Goal: Task Accomplishment & Management: Manage account settings

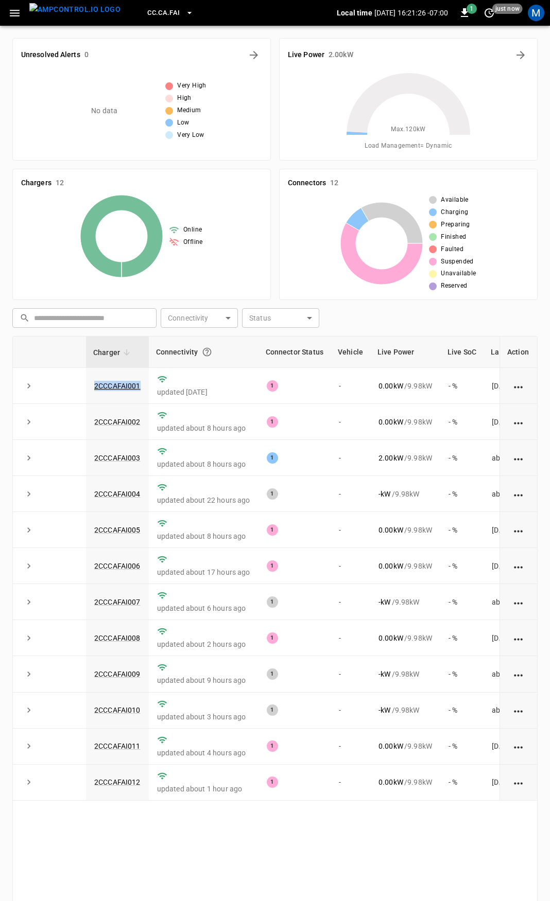
click at [17, 11] on icon "button" at bounding box center [14, 13] width 13 height 13
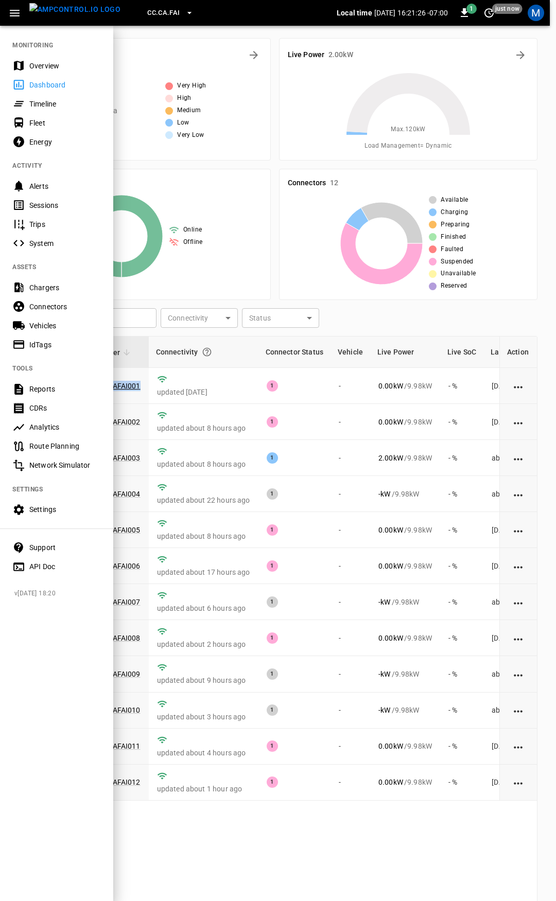
click at [50, 70] on div "Overview" at bounding box center [65, 66] width 72 height 10
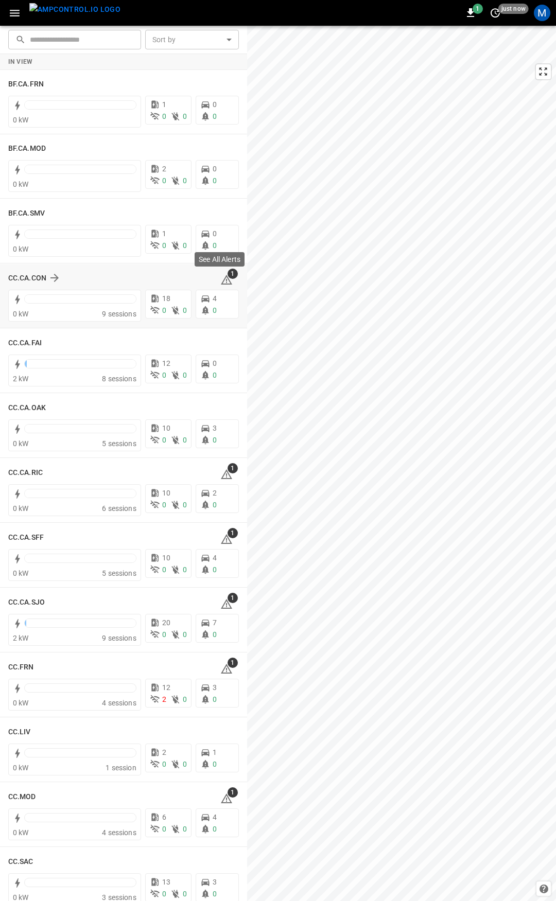
click at [228, 277] on span "1" at bounding box center [233, 274] width 10 height 10
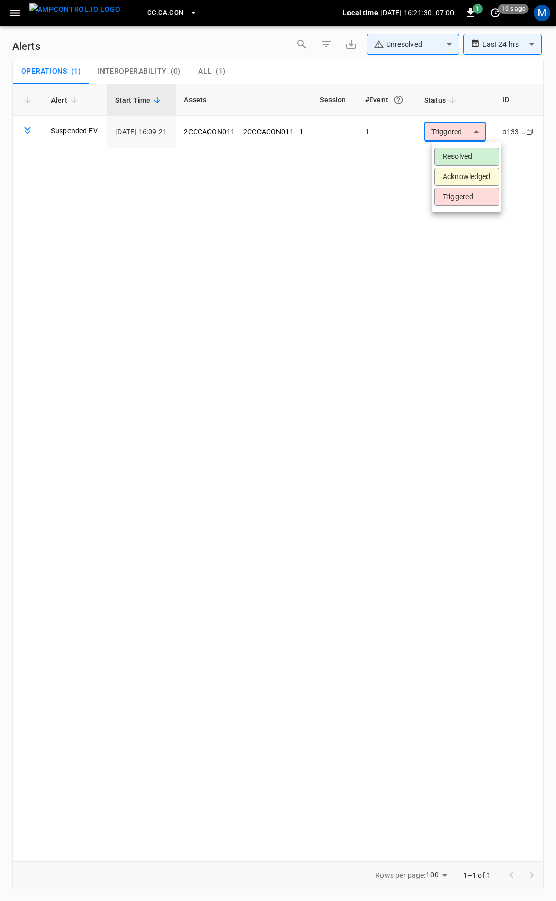
drag, startPoint x: 465, startPoint y: 131, endPoint x: 465, endPoint y: 154, distance: 23.2
click at [465, 133] on body "**********" at bounding box center [278, 449] width 556 height 898
click at [465, 154] on li "Resolved" at bounding box center [466, 157] width 65 height 18
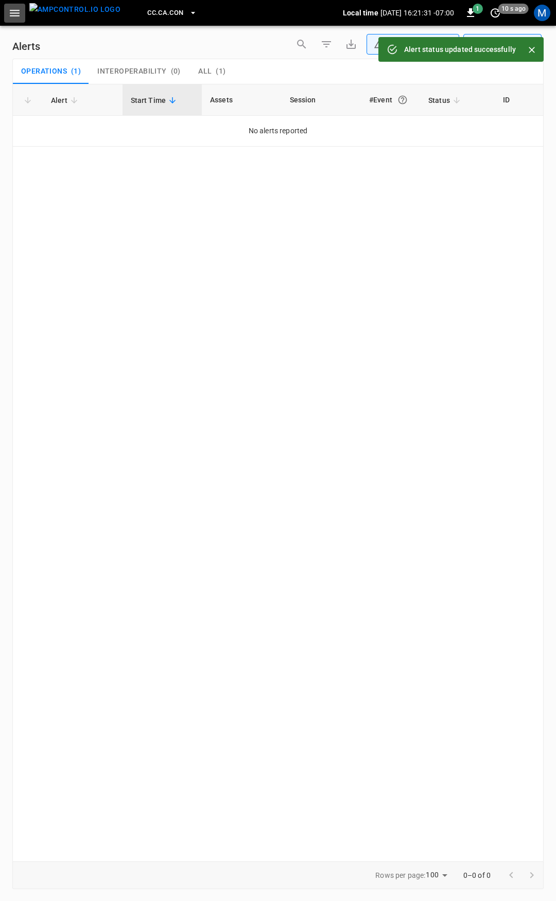
click at [14, 14] on icon "button" at bounding box center [14, 13] width 13 height 13
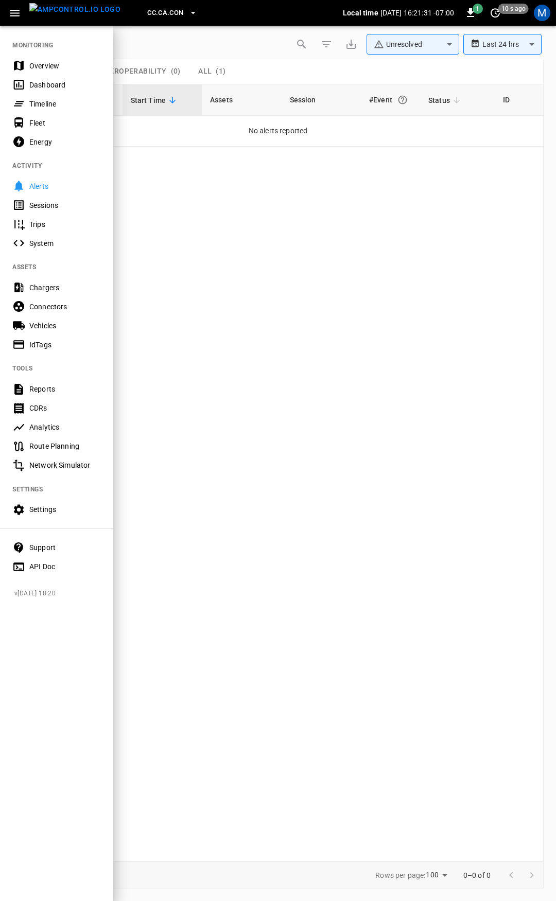
click at [44, 65] on div "Overview" at bounding box center [65, 66] width 72 height 10
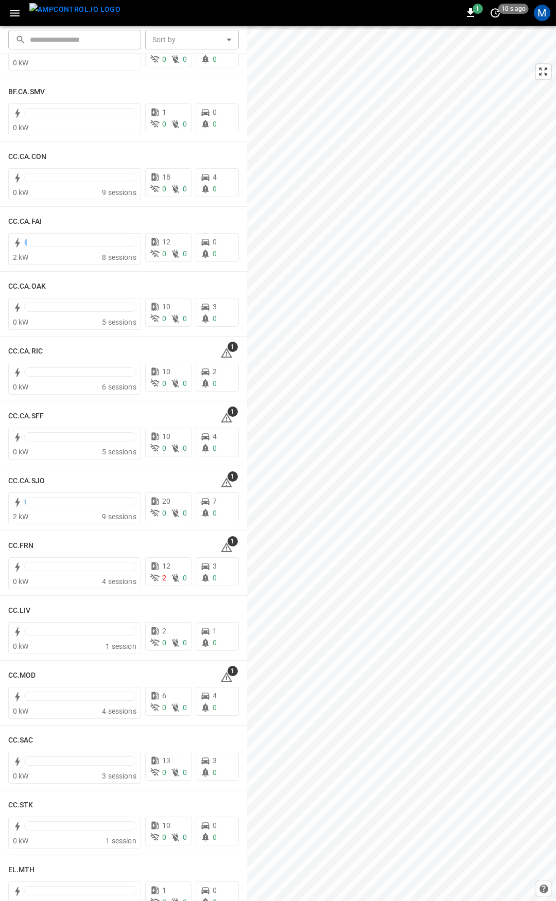
scroll to position [208, 0]
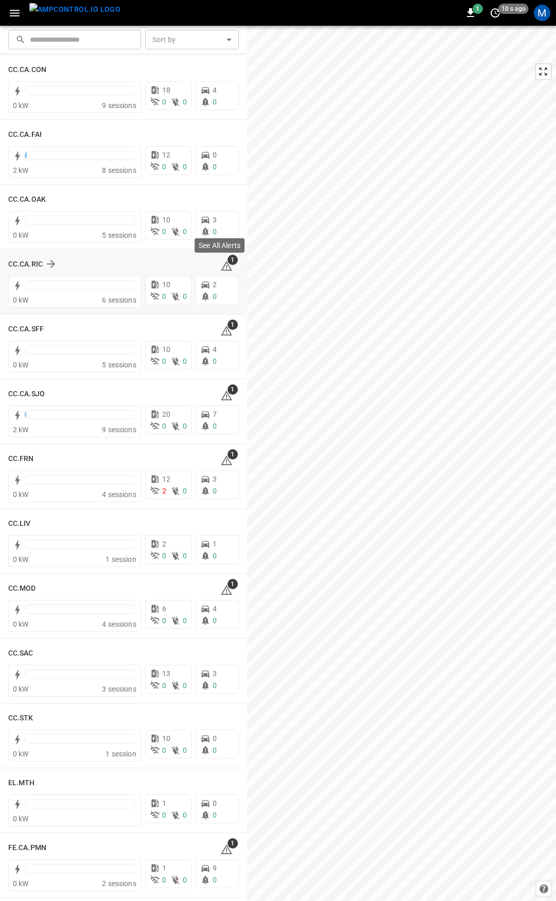
click at [226, 265] on icon at bounding box center [226, 267] width 1 height 4
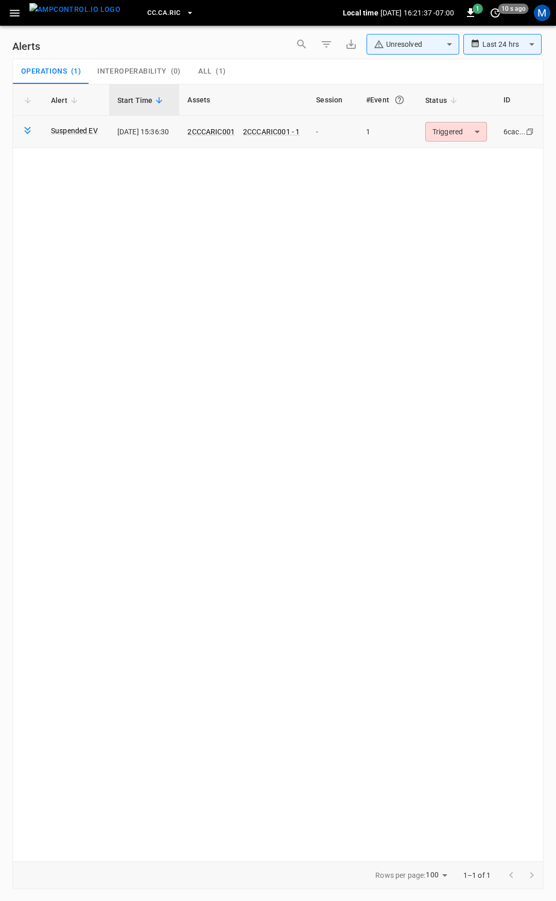
click at [465, 126] on body "**********" at bounding box center [278, 449] width 556 height 898
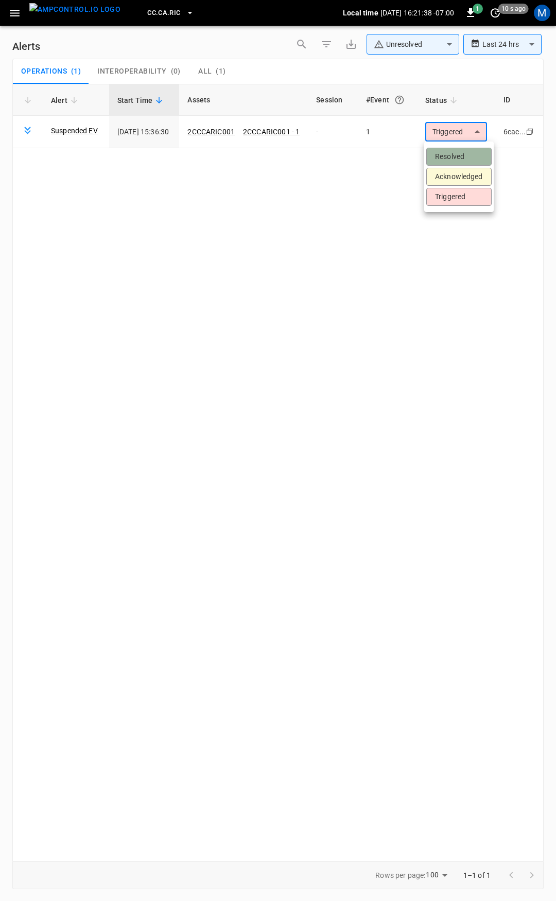
click at [463, 151] on li "Resolved" at bounding box center [458, 157] width 65 height 18
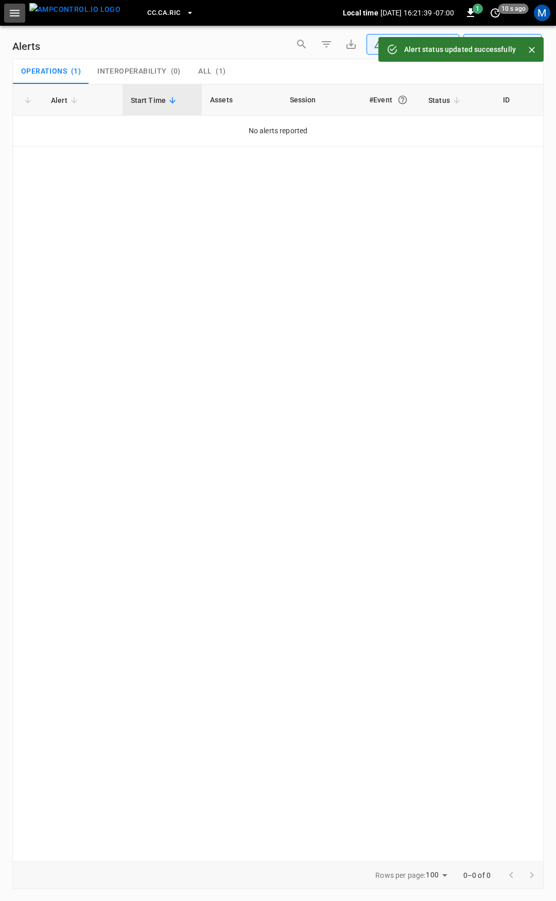
click at [20, 11] on icon "button" at bounding box center [14, 13] width 13 height 13
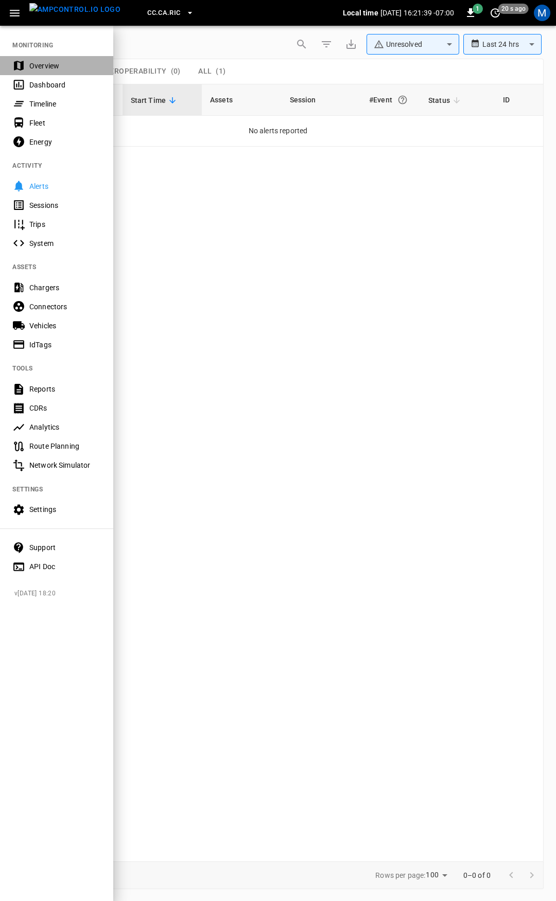
click at [40, 67] on div "Overview" at bounding box center [65, 66] width 72 height 10
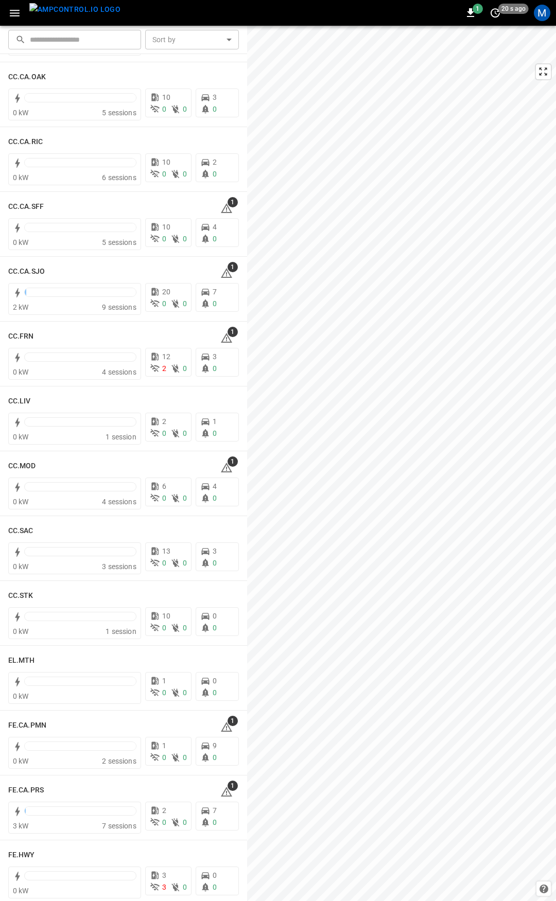
scroll to position [346, 0]
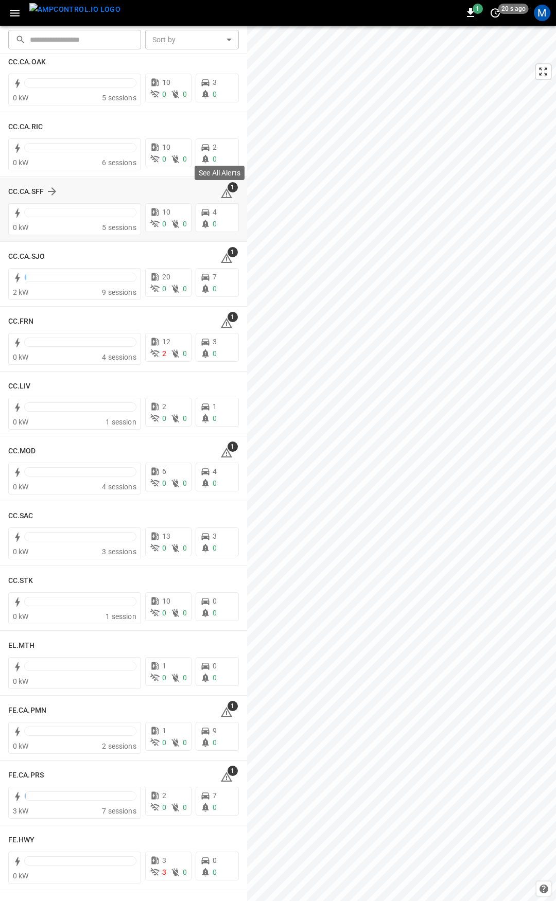
click at [223, 195] on icon at bounding box center [226, 193] width 12 height 12
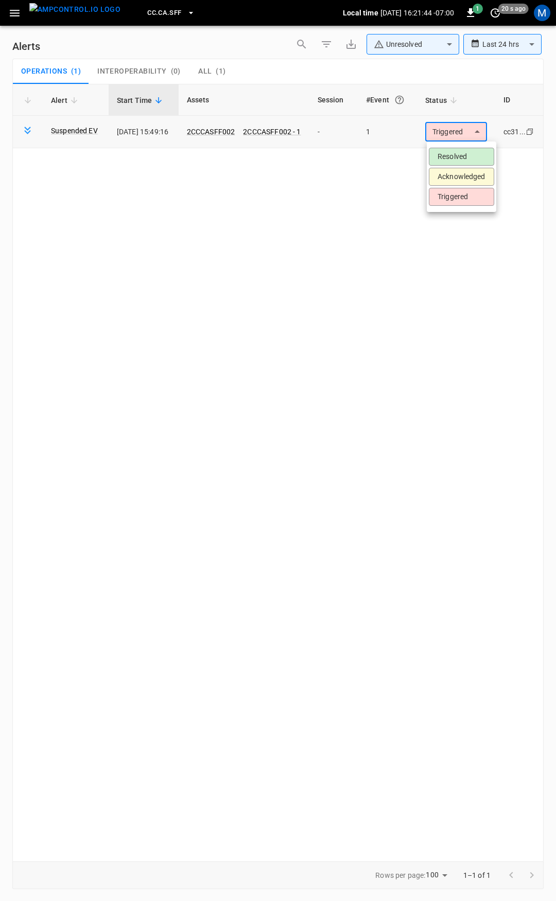
click at [457, 130] on body "**********" at bounding box center [278, 449] width 556 height 898
click at [456, 161] on li "Resolved" at bounding box center [461, 157] width 65 height 18
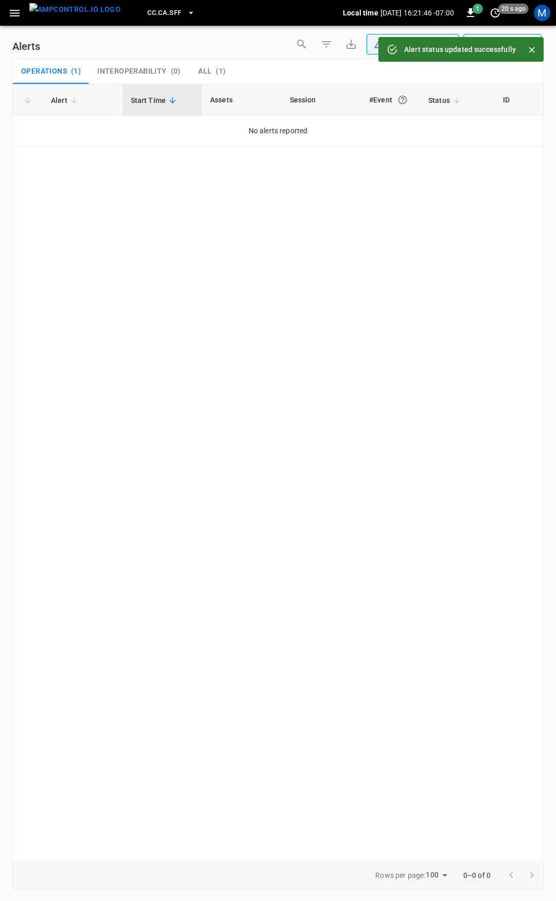
click at [8, 14] on button "button" at bounding box center [14, 13] width 21 height 19
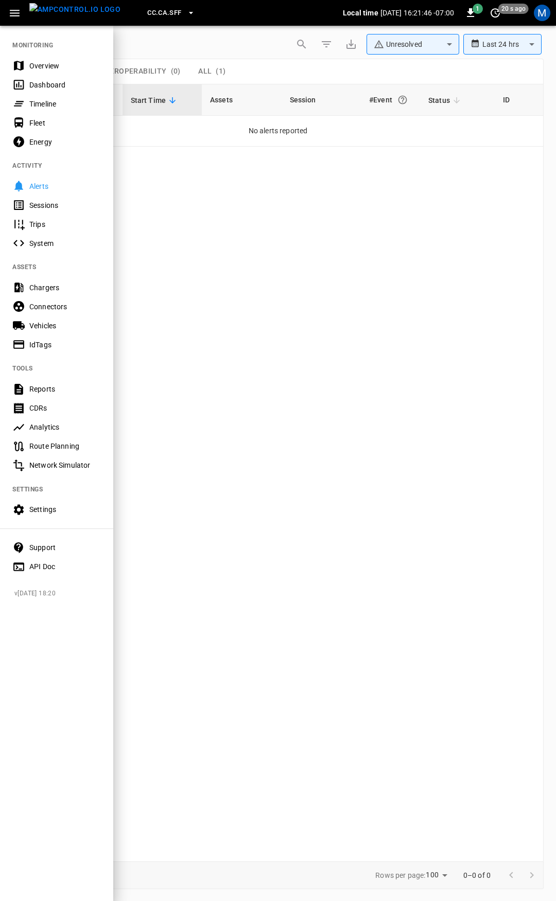
click at [66, 65] on div "Overview" at bounding box center [65, 66] width 72 height 10
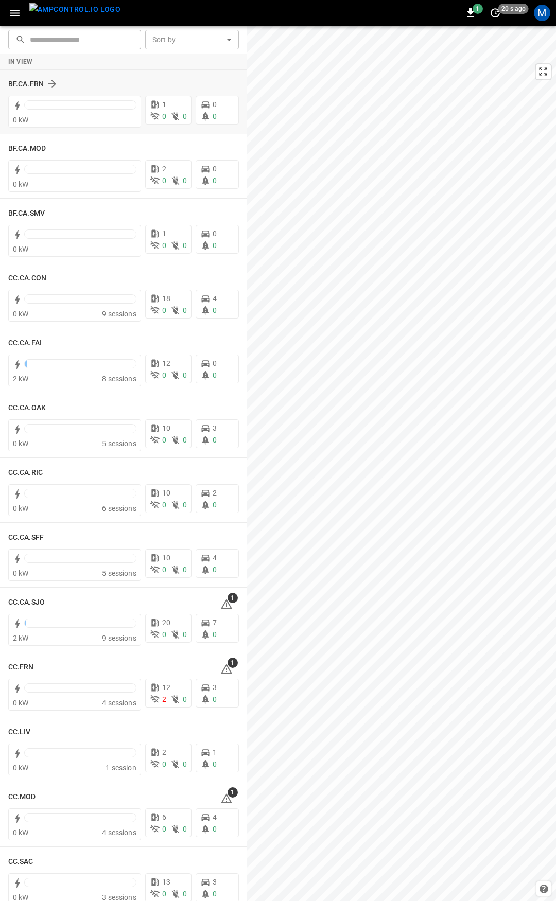
click at [240, 77] on div "BF.CA.FRN 0 kW 1 0 0 0 0" at bounding box center [123, 102] width 247 height 64
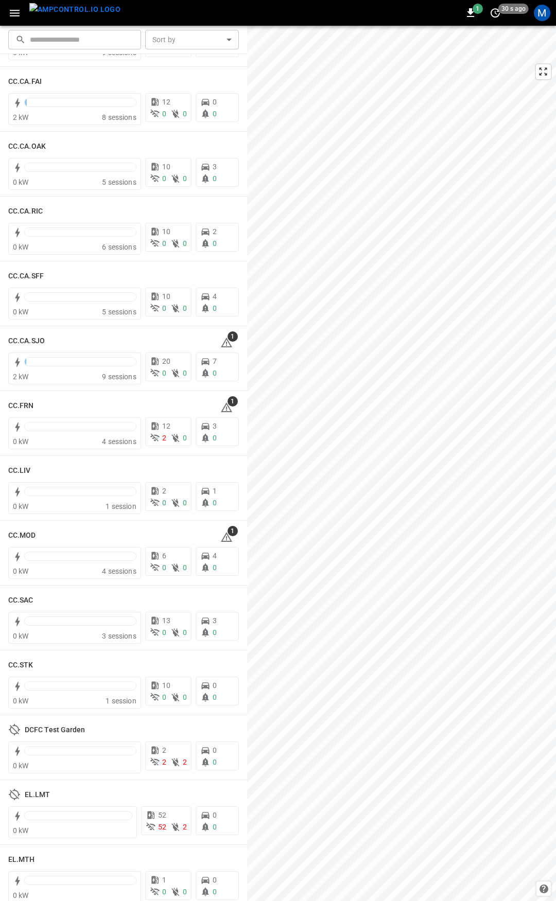
scroll to position [440, 0]
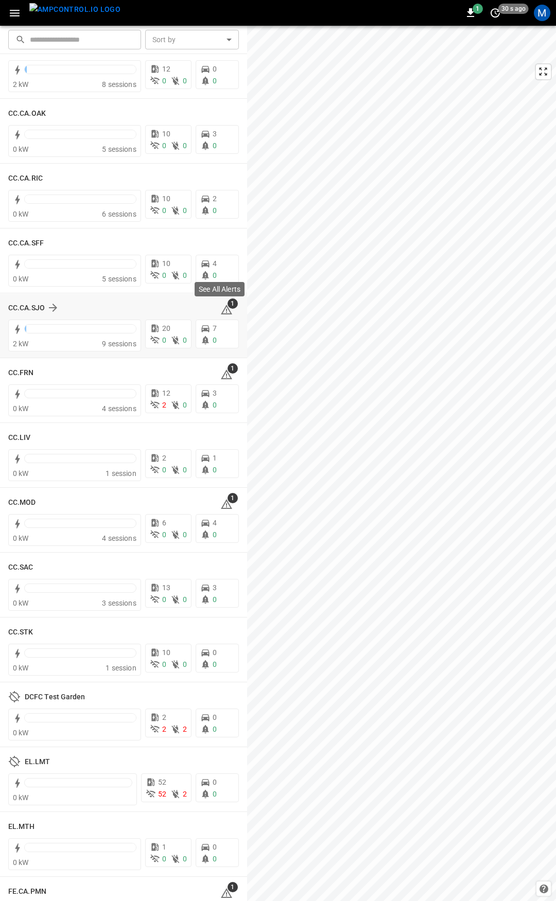
click at [226, 309] on icon at bounding box center [226, 311] width 1 height 4
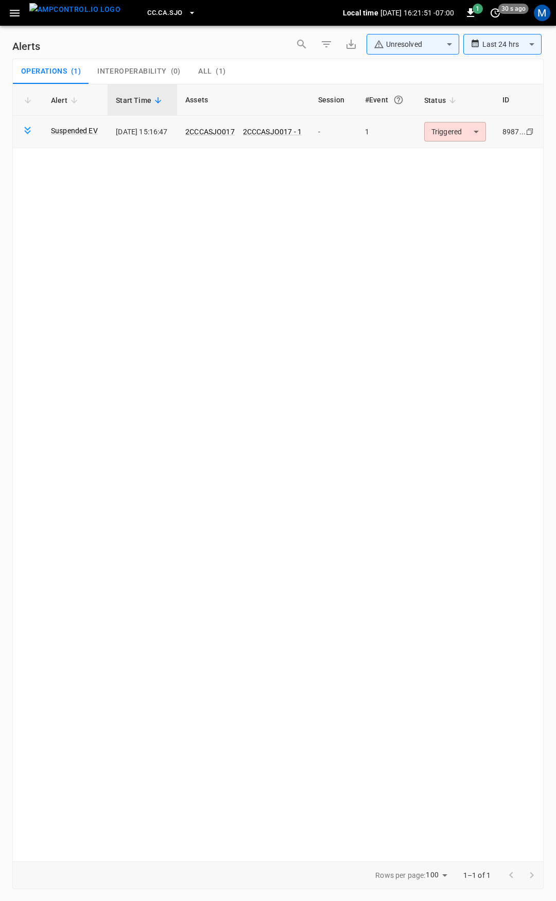
click at [460, 137] on body "**********" at bounding box center [278, 449] width 556 height 898
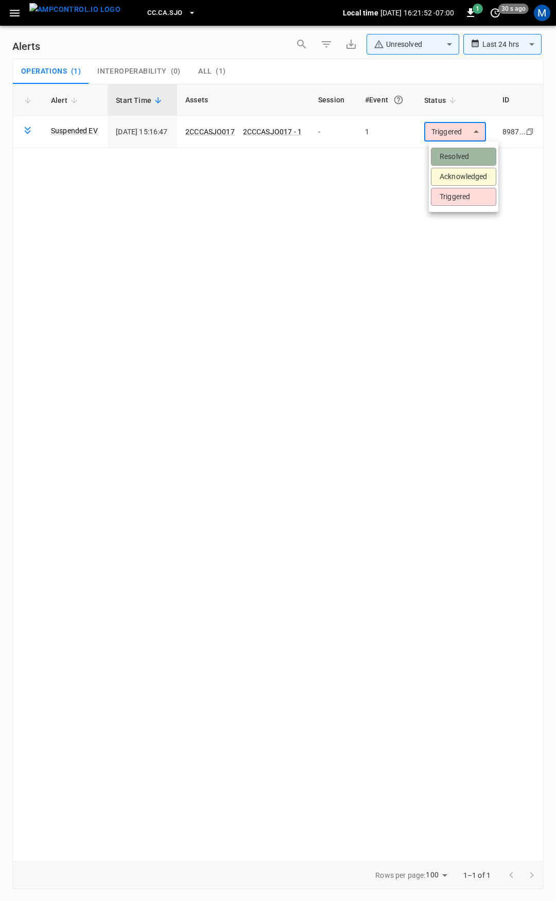
click at [460, 153] on li "Resolved" at bounding box center [463, 157] width 65 height 18
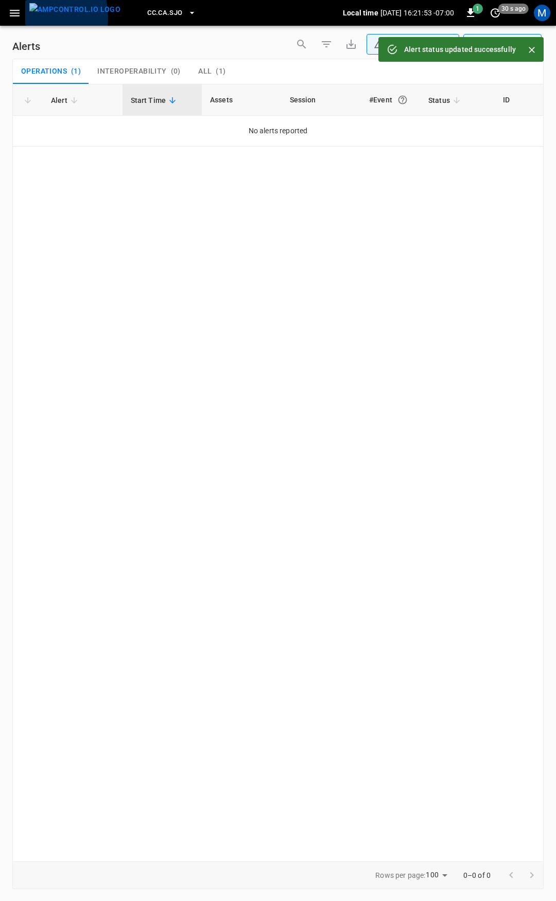
click at [25, 18] on button "menu" at bounding box center [74, 13] width 99 height 26
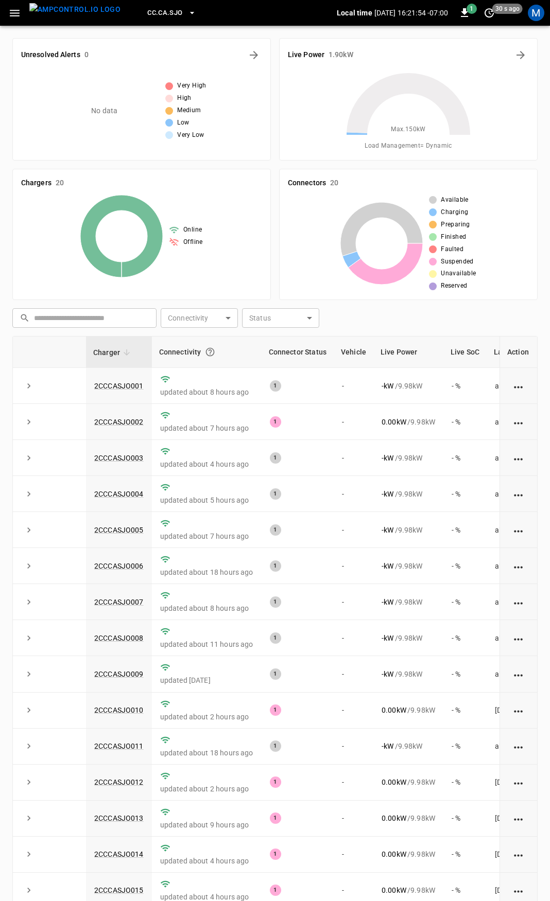
click at [18, 15] on icon "button" at bounding box center [15, 13] width 10 height 7
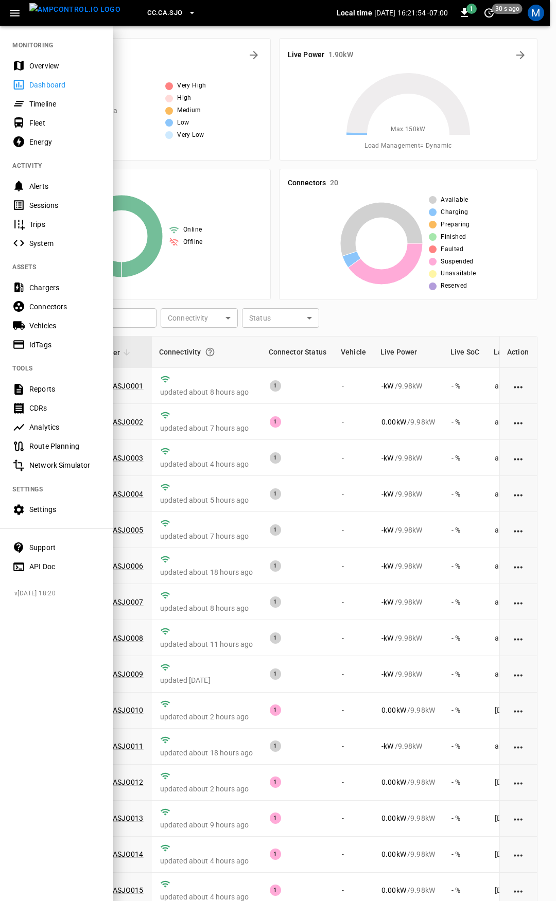
click at [48, 61] on div "Overview" at bounding box center [65, 66] width 72 height 10
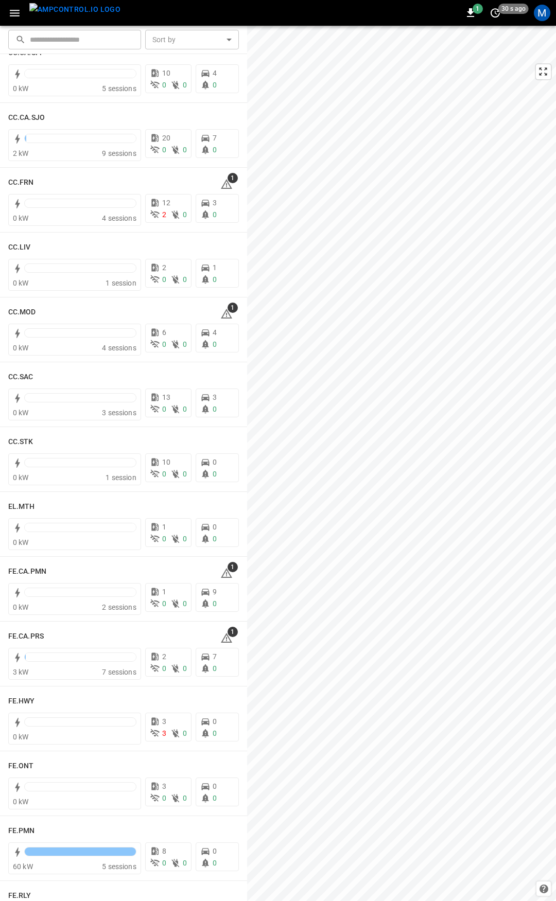
scroll to position [487, 0]
click at [220, 179] on icon at bounding box center [226, 182] width 12 height 12
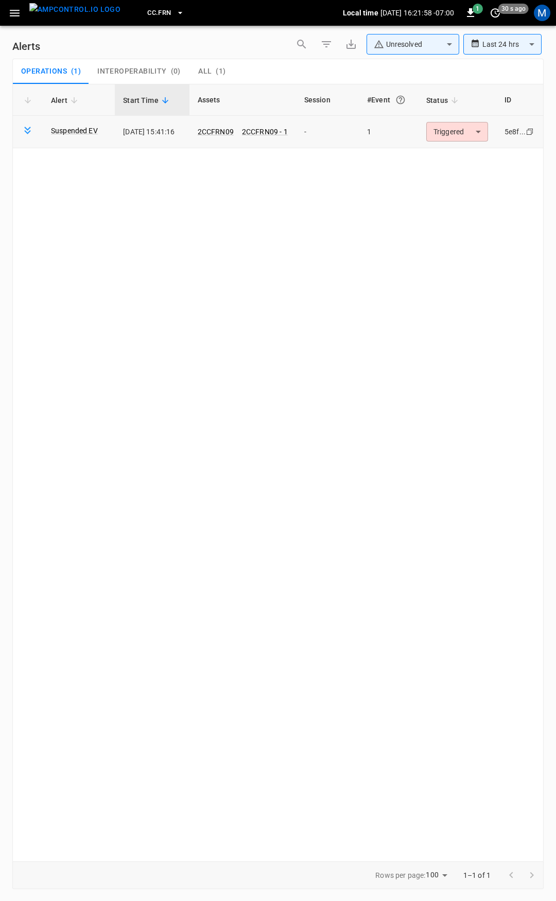
click at [458, 136] on body "**********" at bounding box center [278, 449] width 556 height 898
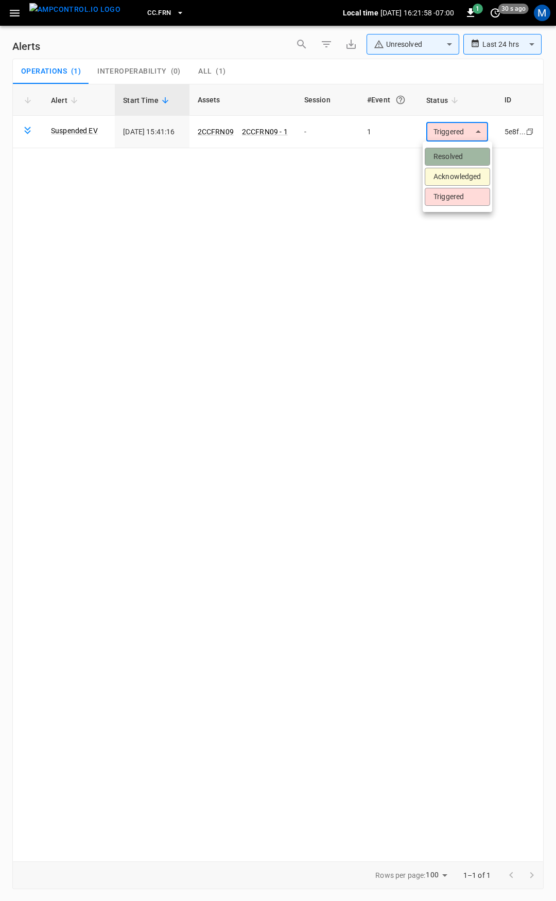
drag, startPoint x: 454, startPoint y: 159, endPoint x: 380, endPoint y: 151, distance: 73.6
click at [453, 159] on li "Resolved" at bounding box center [457, 157] width 65 height 18
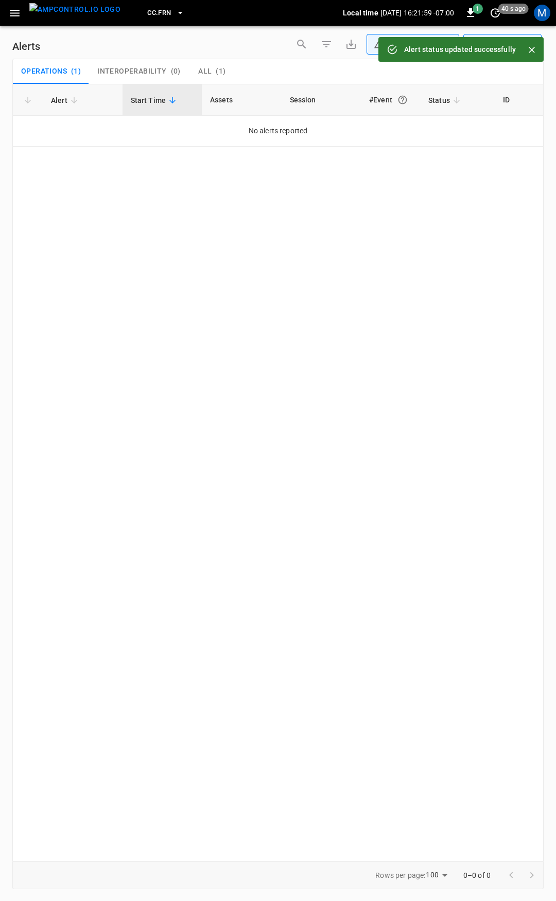
click at [23, 16] on button "button" at bounding box center [14, 13] width 21 height 19
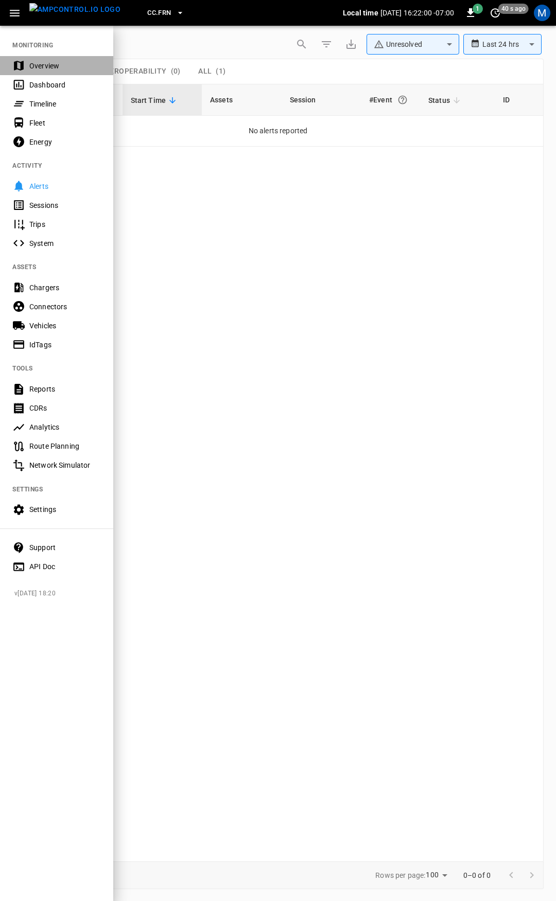
click at [56, 65] on div "Overview" at bounding box center [65, 66] width 72 height 10
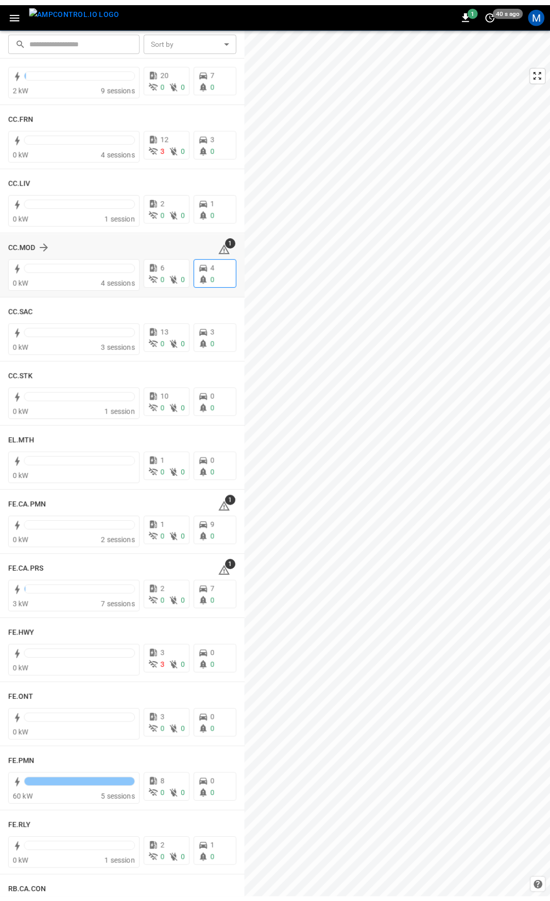
scroll to position [553, 0]
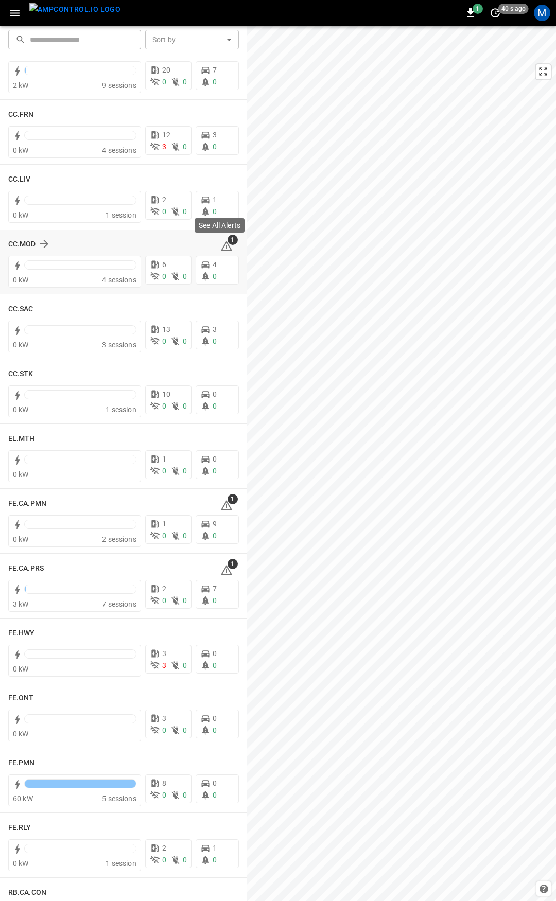
click at [221, 244] on icon at bounding box center [226, 246] width 12 height 12
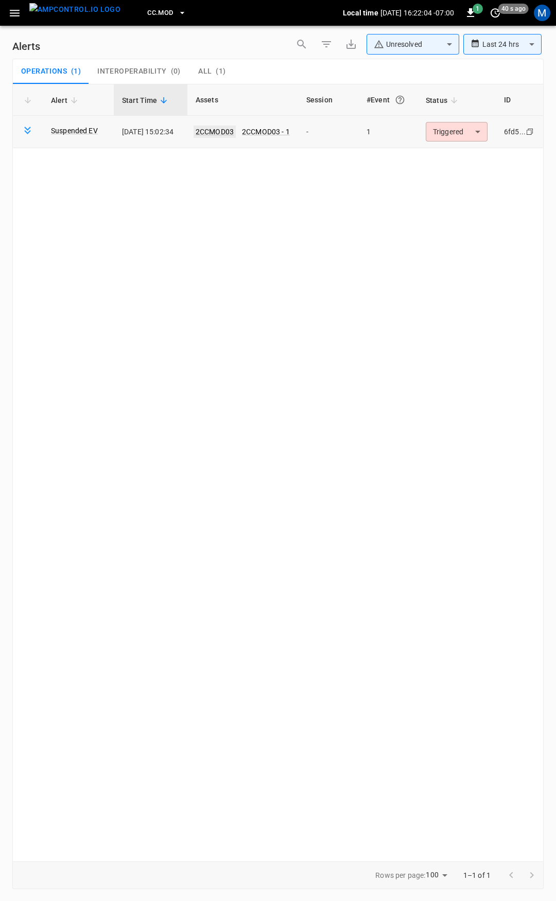
click at [229, 132] on link "2CCMOD03" at bounding box center [215, 132] width 42 height 12
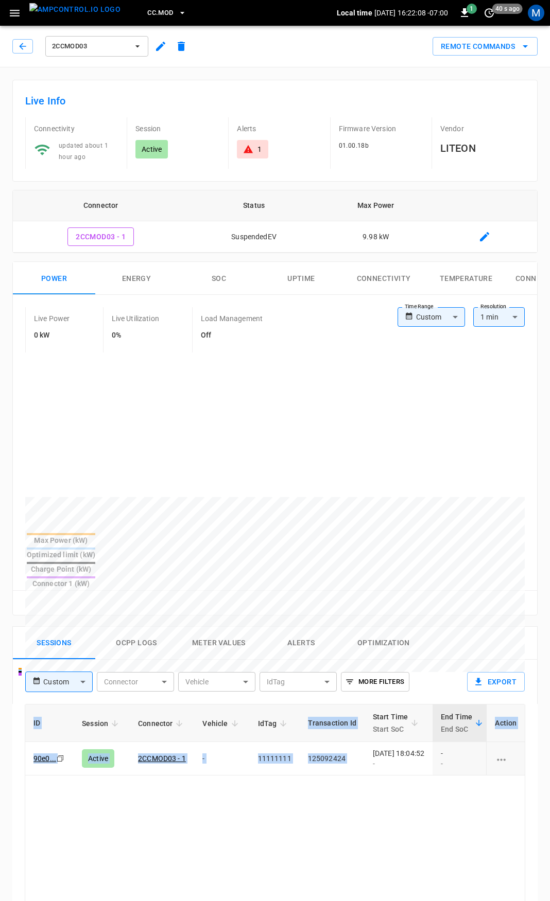
drag, startPoint x: 555, startPoint y: 722, endPoint x: -175, endPoint y: 738, distance: 730.6
click at [0, 738] on html "CC.MOD Local time [DATE] 16:22:08 -07:00 1 40 s ago M 2CCMOD03 Remote Commands …" at bounding box center [275, 687] width 550 height 1375
click at [247, 146] on icon at bounding box center [248, 149] width 10 height 10
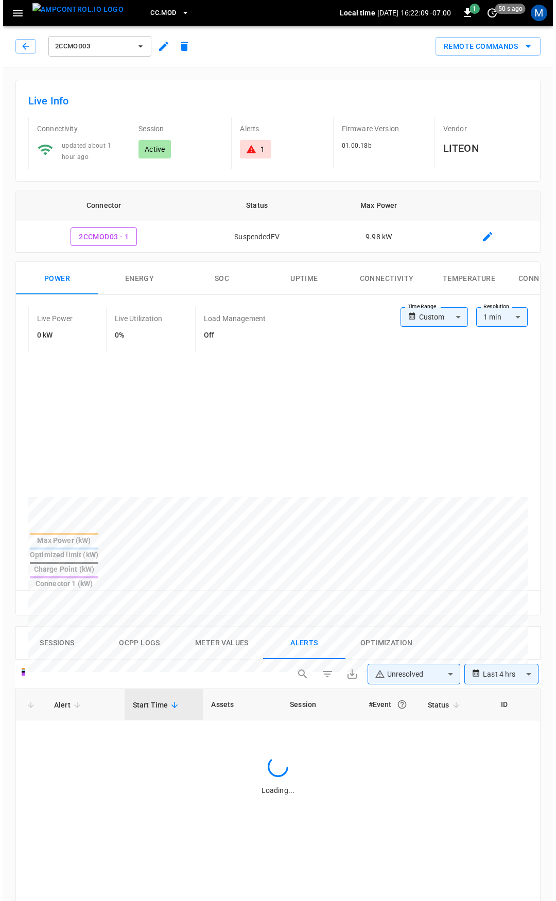
scroll to position [438, 0]
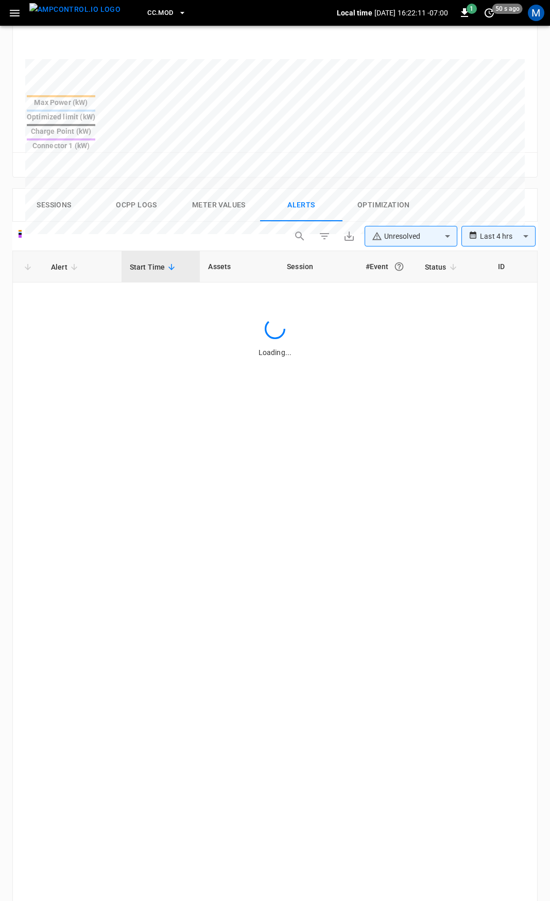
click at [17, 9] on icon "button" at bounding box center [14, 13] width 13 height 13
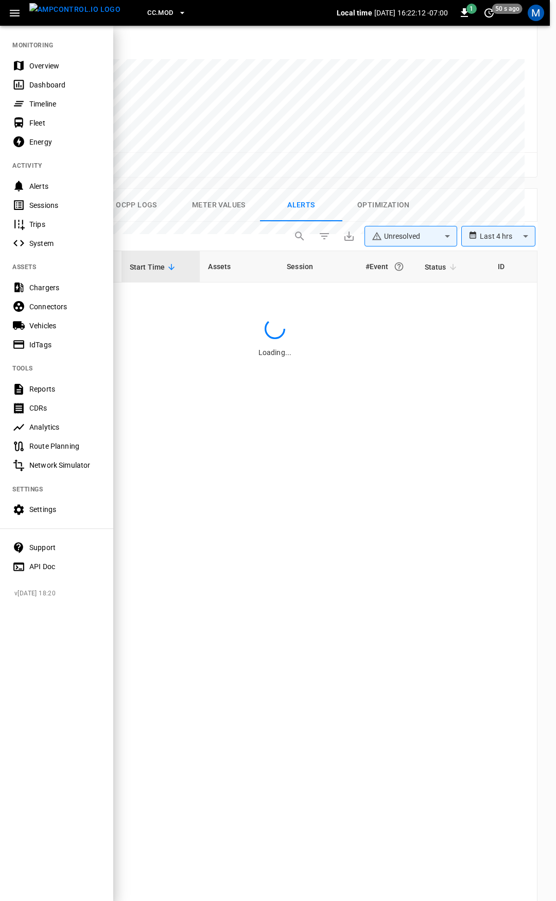
click at [49, 66] on div "Overview" at bounding box center [65, 66] width 72 height 10
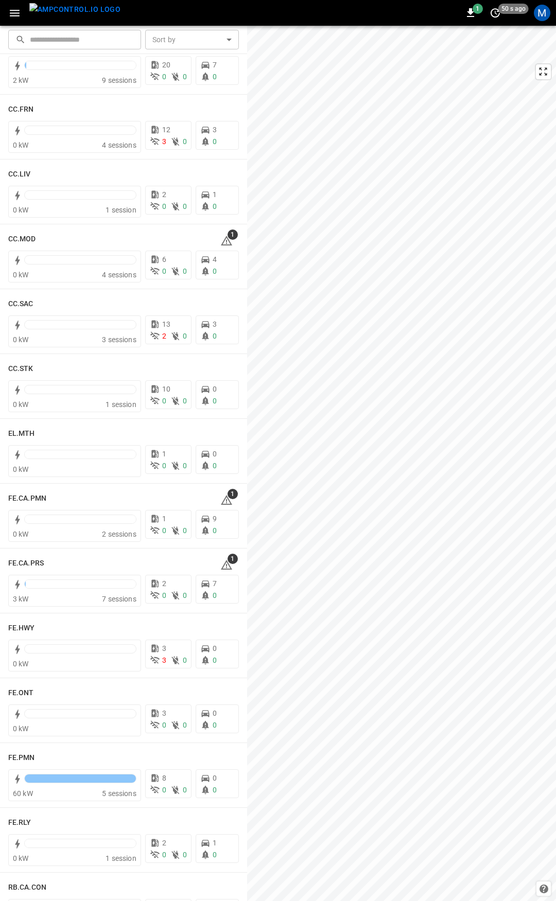
scroll to position [555, 0]
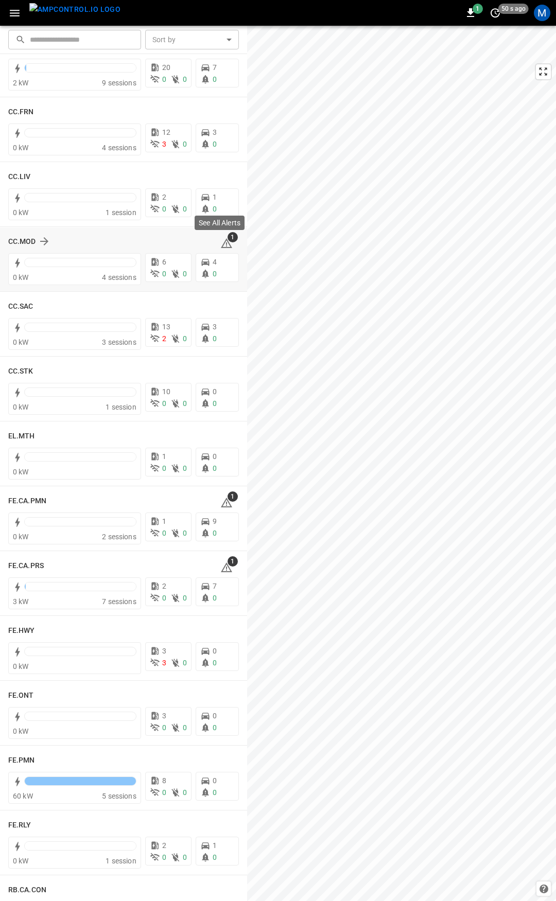
click at [224, 244] on icon at bounding box center [226, 243] width 12 height 12
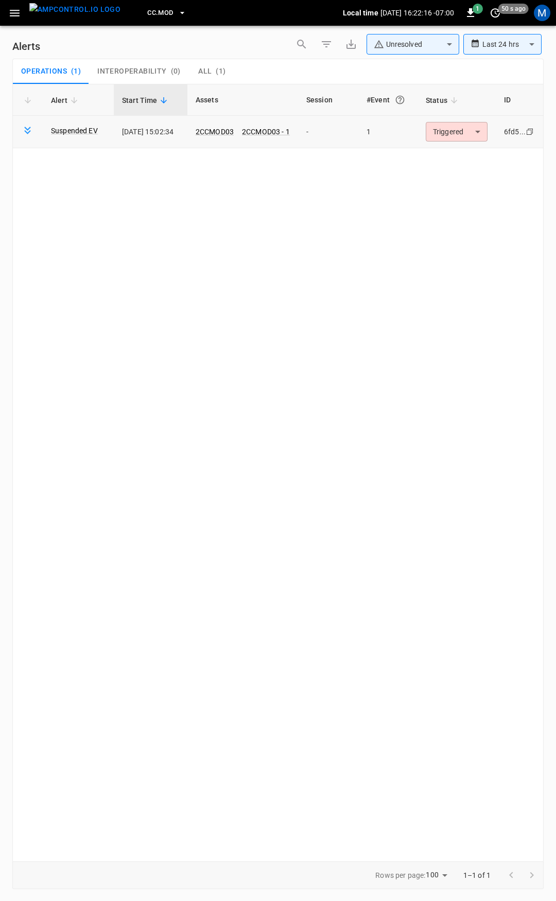
click at [459, 141] on body "**********" at bounding box center [278, 449] width 556 height 898
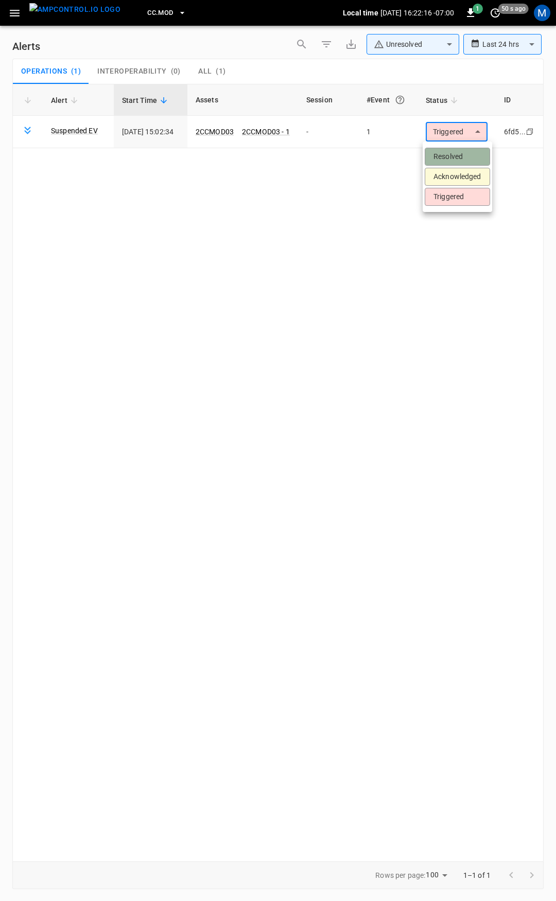
click at [466, 161] on li "Resolved" at bounding box center [457, 157] width 65 height 18
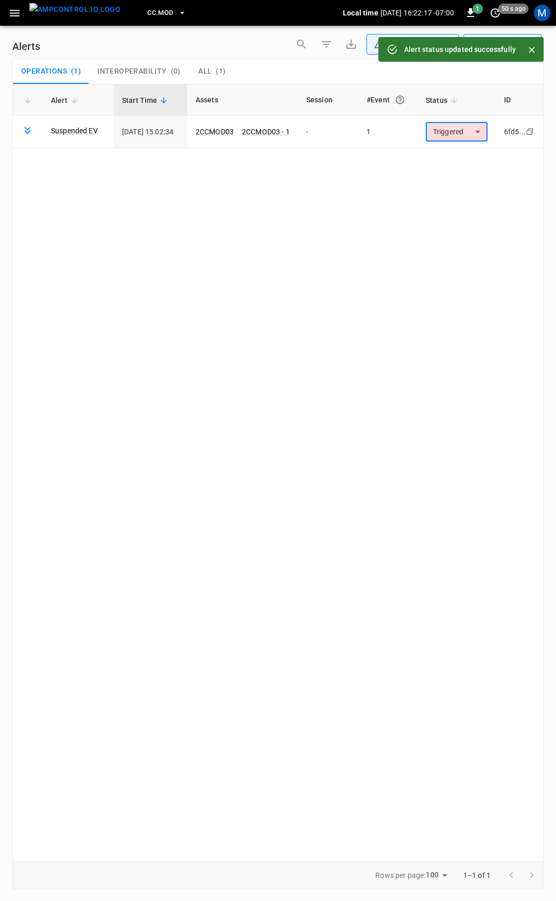
click at [13, 19] on icon "button" at bounding box center [14, 13] width 13 height 13
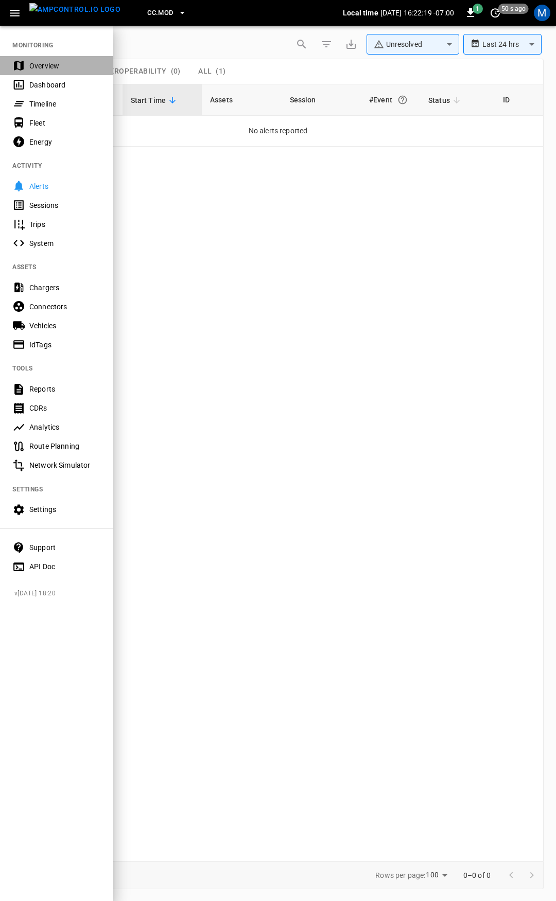
click at [45, 67] on div "Overview" at bounding box center [65, 66] width 72 height 10
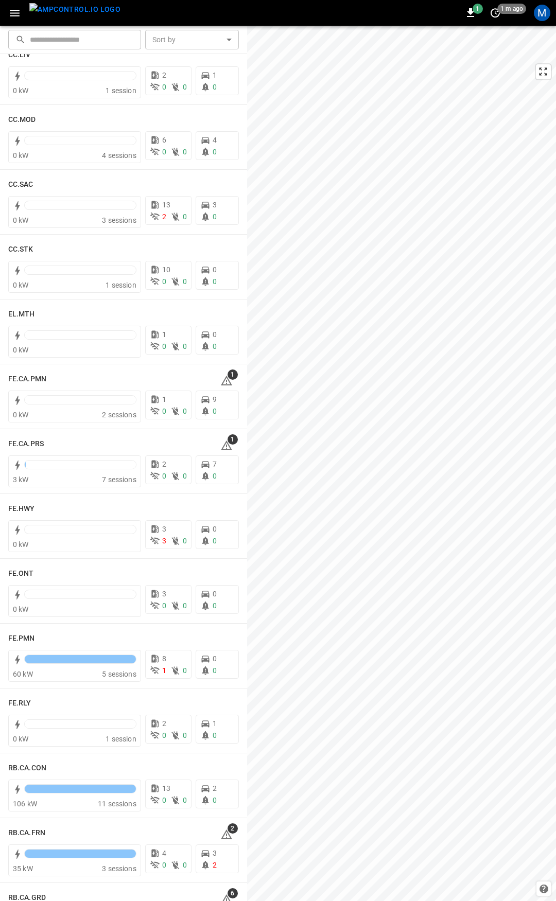
scroll to position [703, 0]
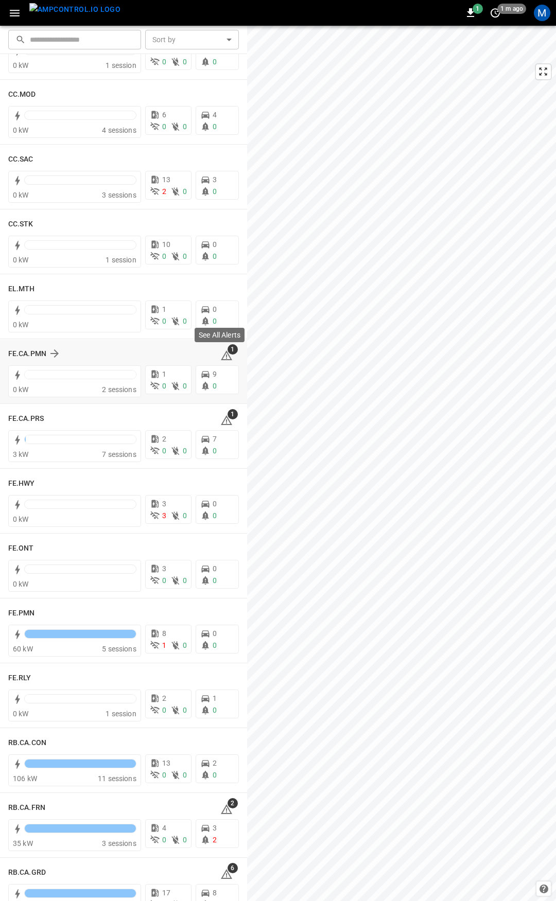
click at [223, 357] on icon at bounding box center [226, 356] width 11 height 10
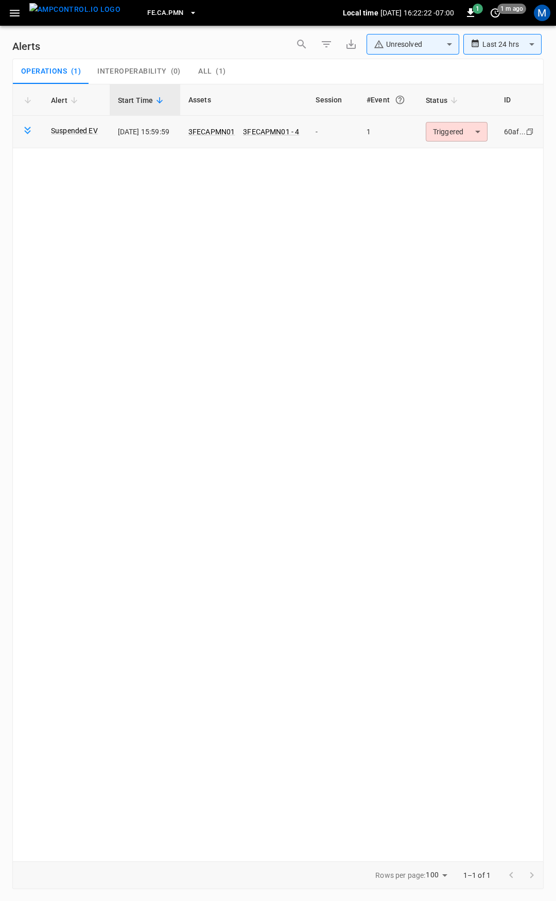
click at [453, 131] on body "**********" at bounding box center [278, 449] width 556 height 898
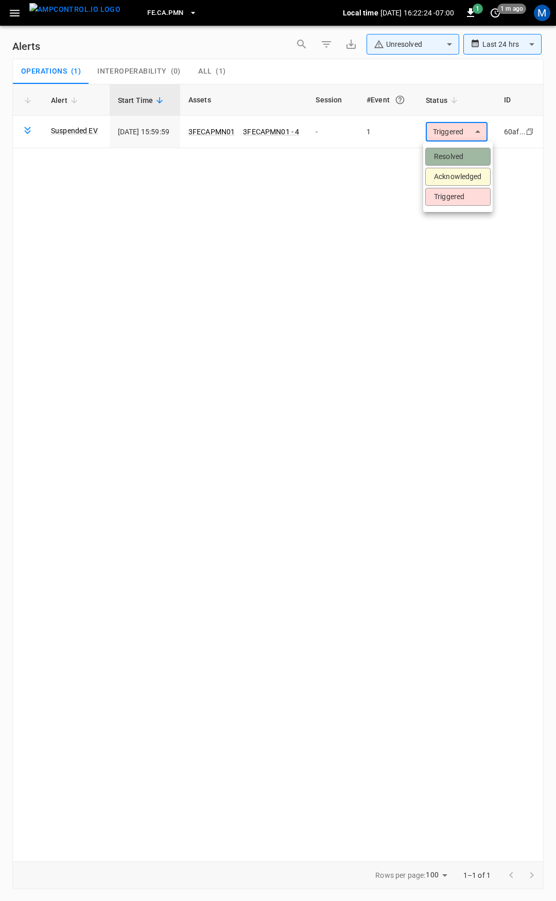
click at [452, 155] on li "Resolved" at bounding box center [457, 157] width 65 height 18
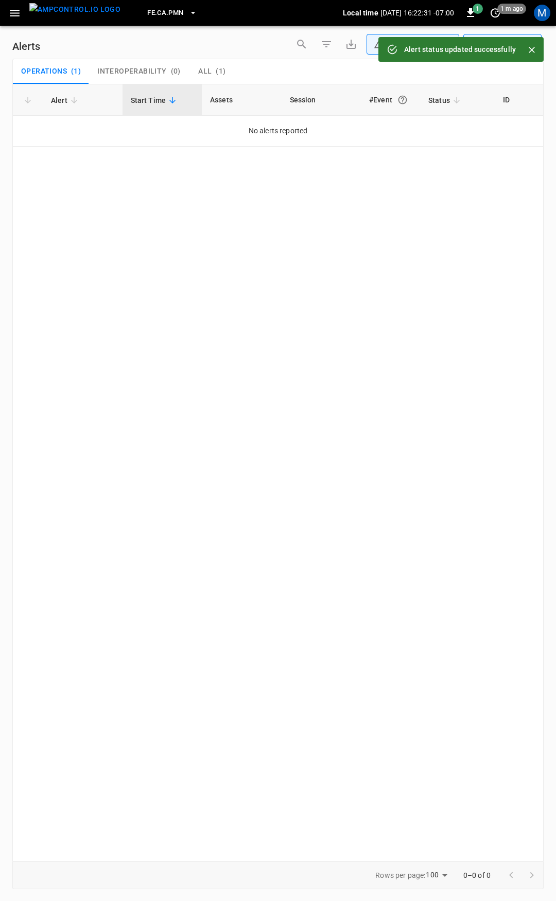
click at [198, 63] on button "All ( 1 )" at bounding box center [212, 71] width 46 height 25
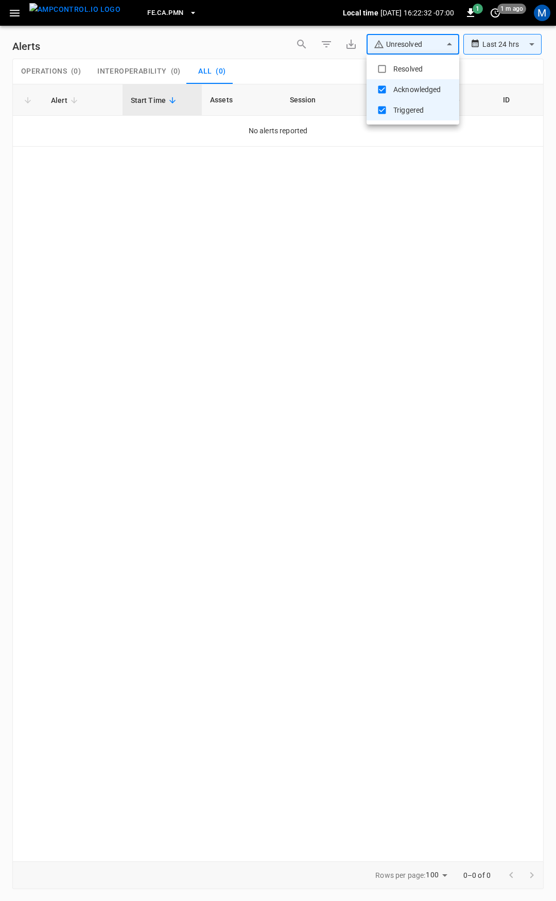
drag, startPoint x: 440, startPoint y: 44, endPoint x: 413, endPoint y: 73, distance: 38.6
click at [437, 47] on body "**********" at bounding box center [278, 449] width 556 height 898
click at [406, 72] on li "Resolved" at bounding box center [413, 69] width 93 height 21
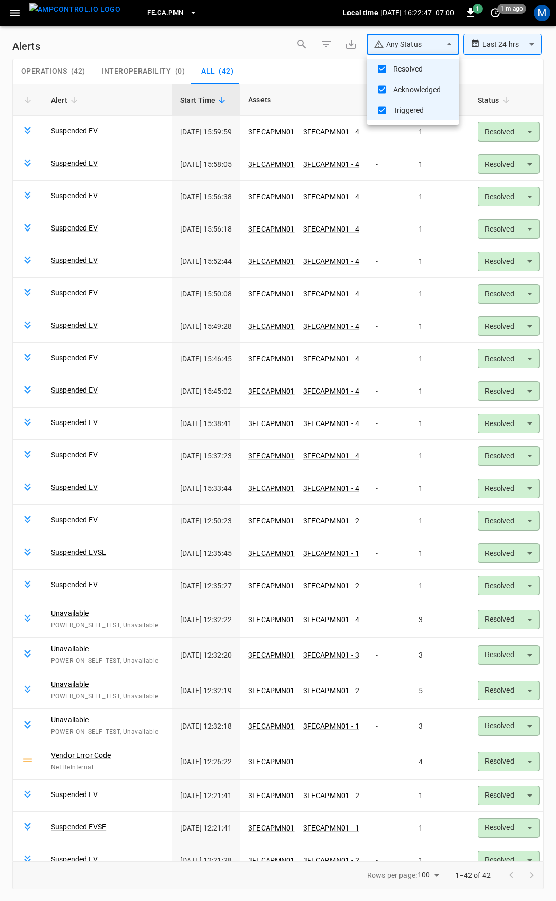
drag, startPoint x: 404, startPoint y: 67, endPoint x: 421, endPoint y: 150, distance: 84.5
click at [404, 67] on li "Resolved" at bounding box center [413, 69] width 93 height 21
type input "**********"
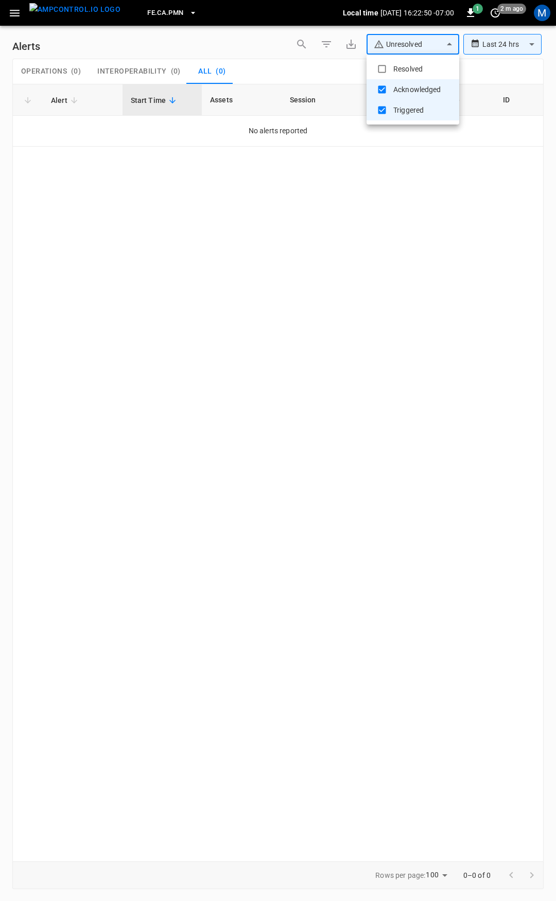
click at [13, 14] on div at bounding box center [278, 450] width 556 height 901
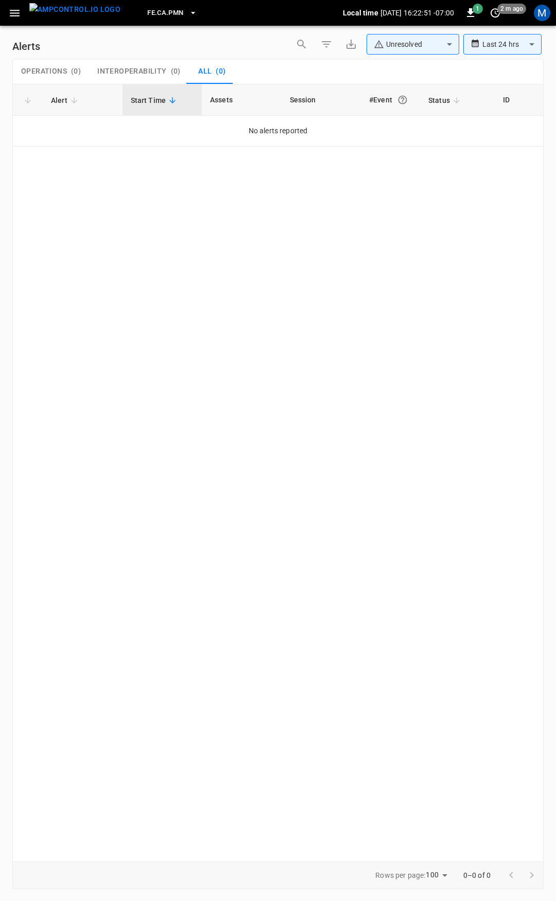
click at [13, 23] on div "FE.[GEOGRAPHIC_DATA]PMN Local time [DATE] 16:22:51 -07:00 1 2 m ago M" at bounding box center [278, 13] width 556 height 26
click at [15, 13] on icon "button" at bounding box center [15, 13] width 10 height 7
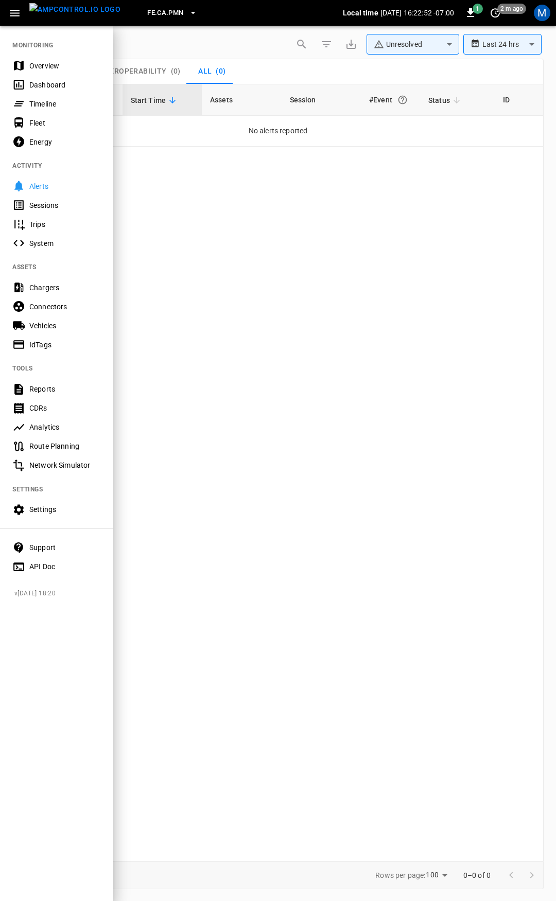
drag, startPoint x: 50, startPoint y: 62, endPoint x: 72, endPoint y: 69, distance: 22.8
click at [50, 62] on div "Overview" at bounding box center [65, 66] width 72 height 10
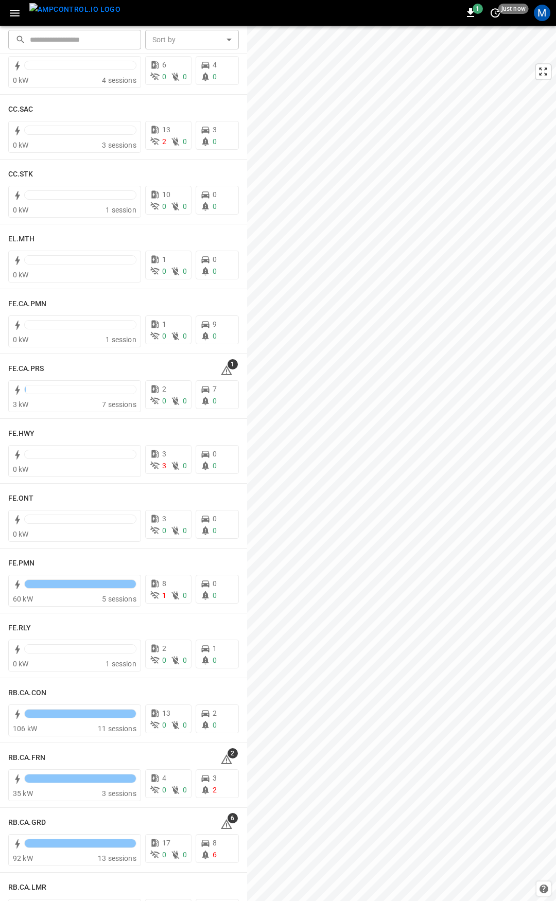
scroll to position [773, 0]
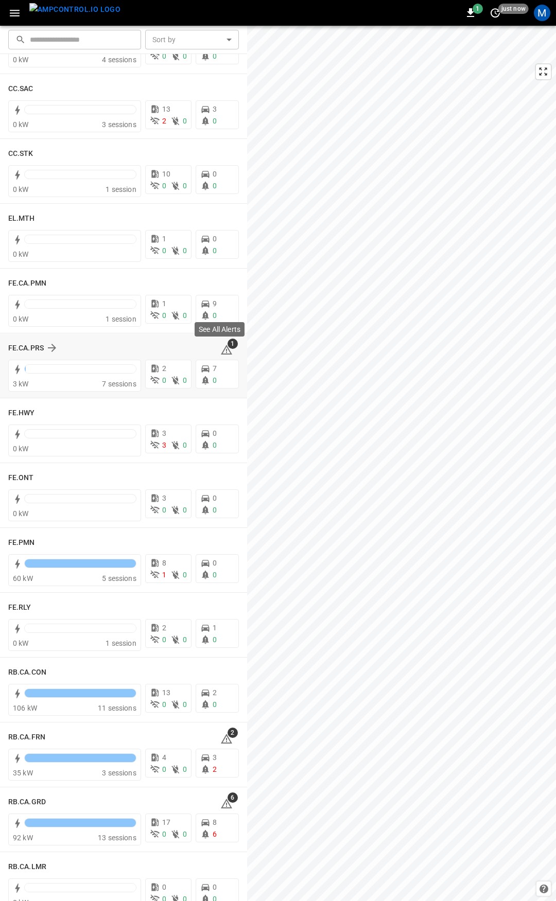
click at [228, 347] on span "1" at bounding box center [233, 344] width 10 height 10
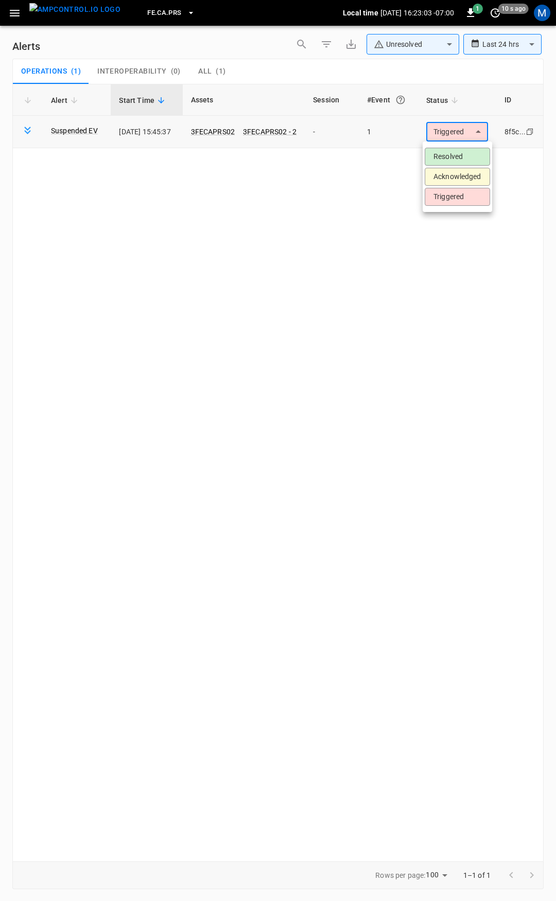
click at [448, 138] on body "**********" at bounding box center [278, 449] width 556 height 898
click at [457, 153] on li "Resolved" at bounding box center [457, 157] width 65 height 18
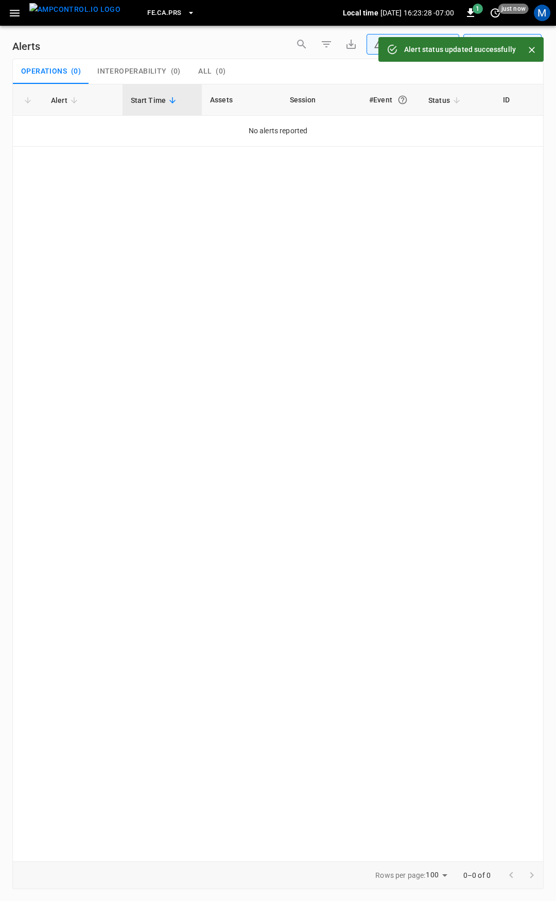
click at [14, 12] on icon "button" at bounding box center [15, 13] width 10 height 7
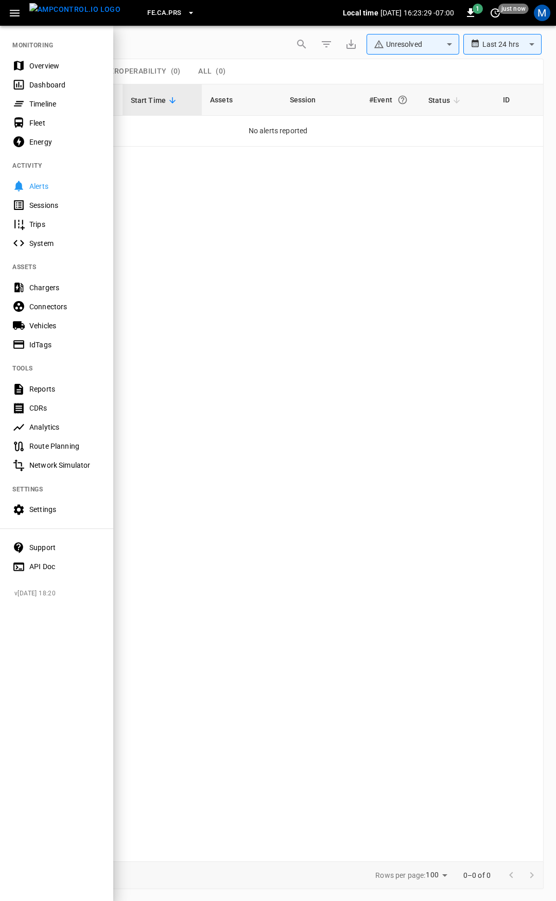
click at [47, 63] on div "Overview" at bounding box center [65, 66] width 72 height 10
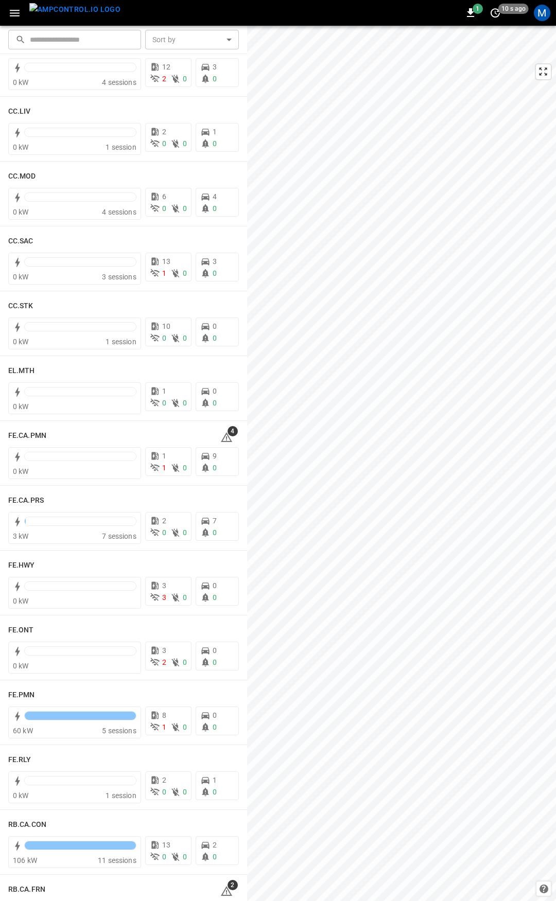
scroll to position [616, 0]
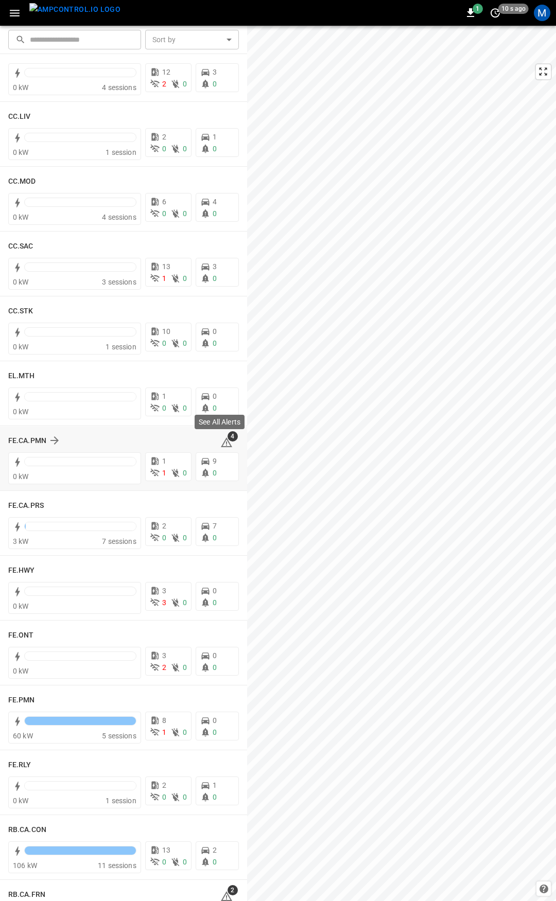
click at [221, 442] on icon at bounding box center [226, 443] width 11 height 10
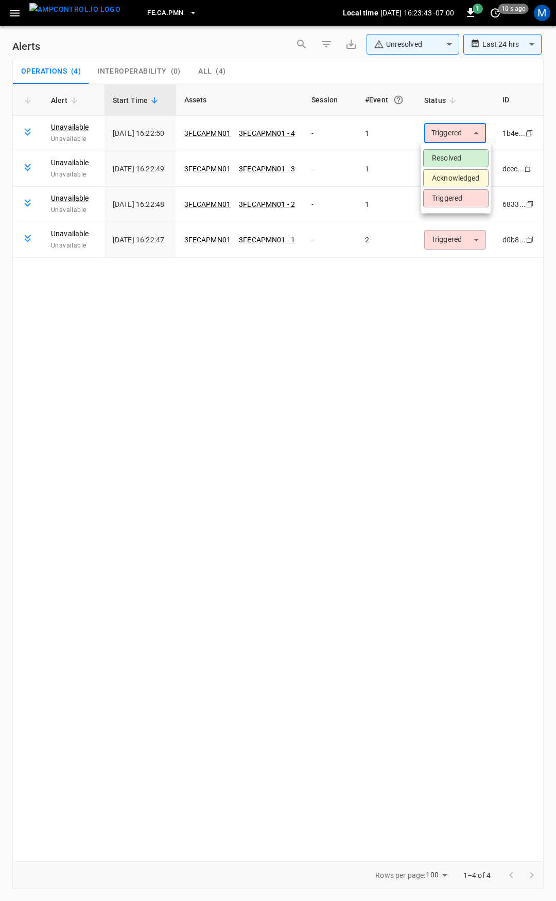
drag, startPoint x: 474, startPoint y: 132, endPoint x: 458, endPoint y: 154, distance: 27.4
click at [474, 131] on body "**********" at bounding box center [278, 449] width 556 height 898
click at [456, 160] on li "Resolved" at bounding box center [455, 158] width 65 height 18
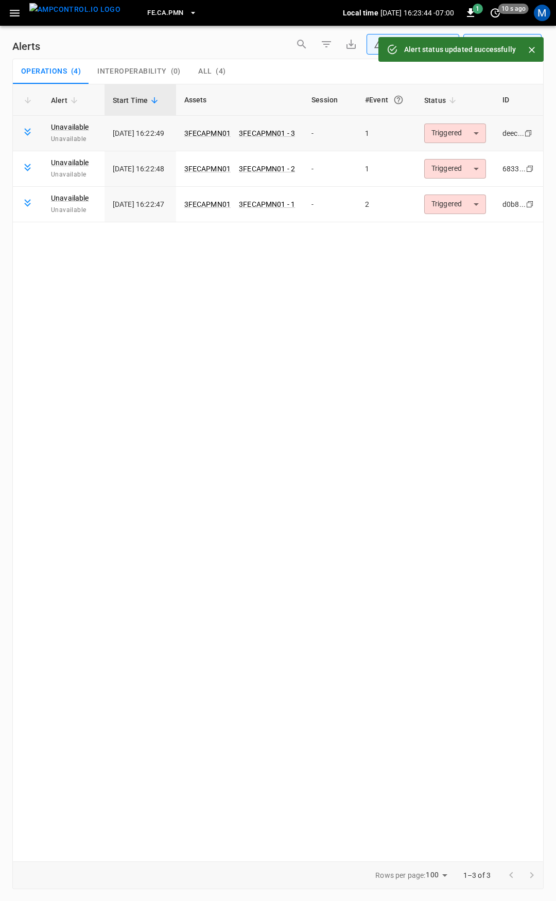
click at [458, 135] on body "**********" at bounding box center [278, 449] width 556 height 898
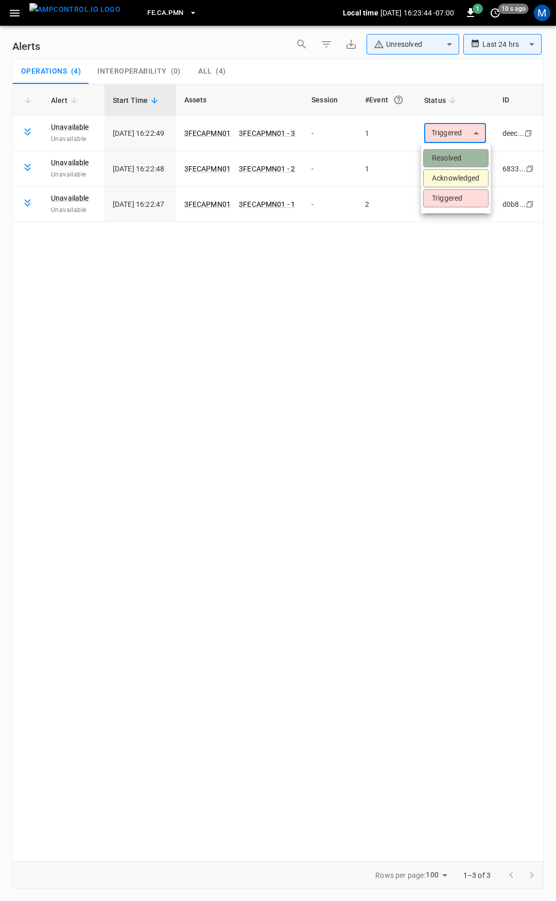
click at [461, 155] on li "Resolved" at bounding box center [455, 158] width 65 height 18
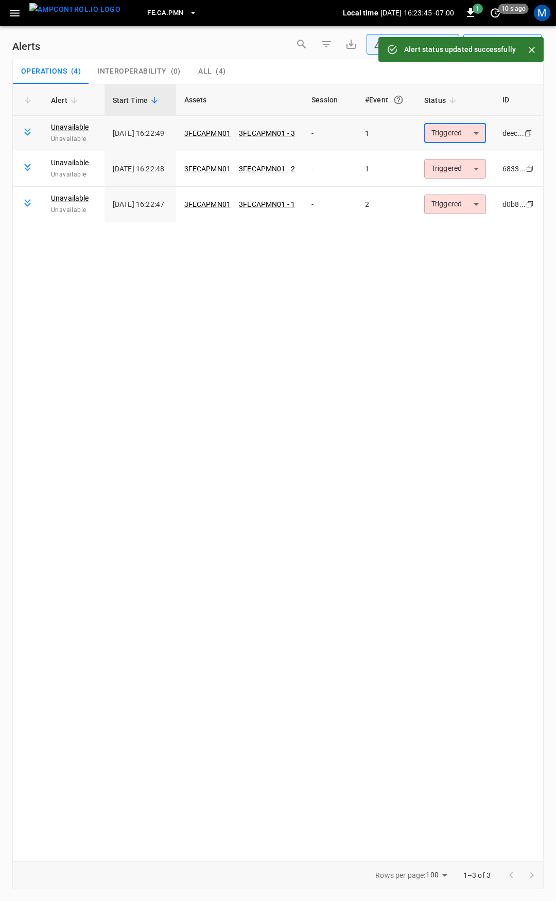
click at [459, 136] on body "**********" at bounding box center [278, 449] width 556 height 898
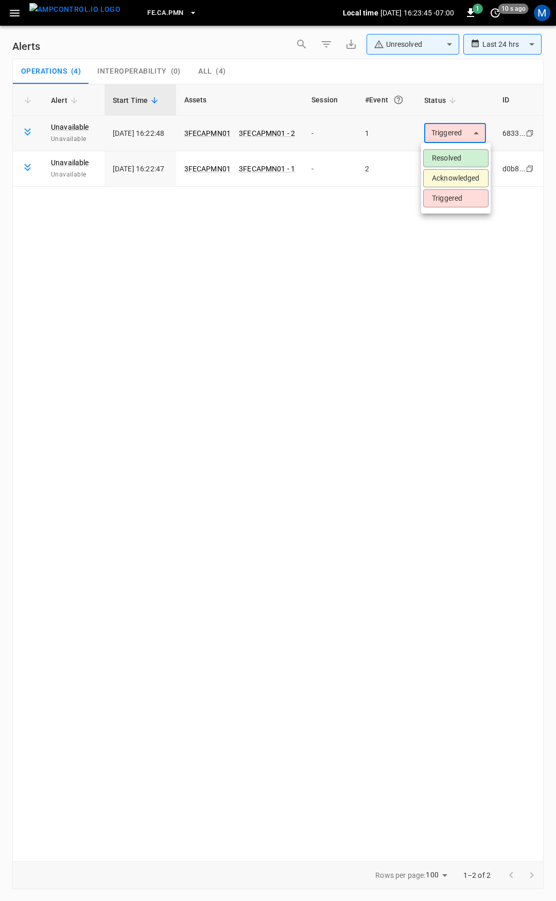
click at [461, 158] on li "Resolved" at bounding box center [455, 158] width 65 height 18
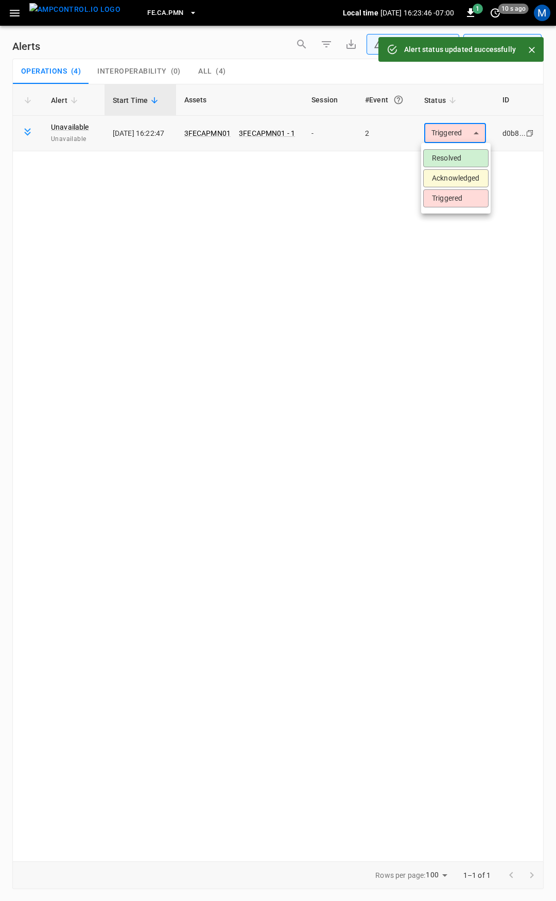
click at [457, 134] on body "**********" at bounding box center [278, 449] width 556 height 898
click at [456, 153] on li "Resolved" at bounding box center [455, 158] width 65 height 18
click at [15, 14] on icon "button" at bounding box center [14, 13] width 13 height 13
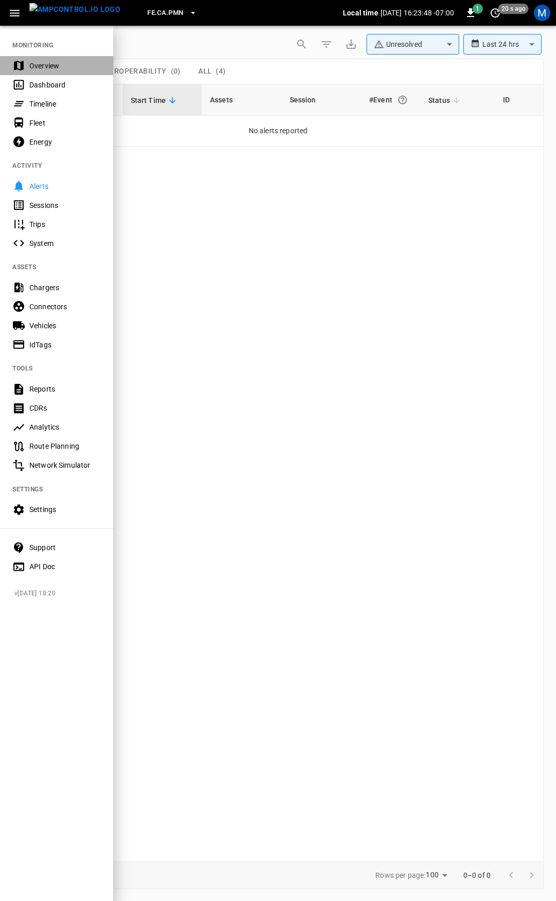
drag, startPoint x: 52, startPoint y: 61, endPoint x: 59, endPoint y: 45, distance: 18.0
click at [53, 62] on div "Overview" at bounding box center [65, 66] width 72 height 10
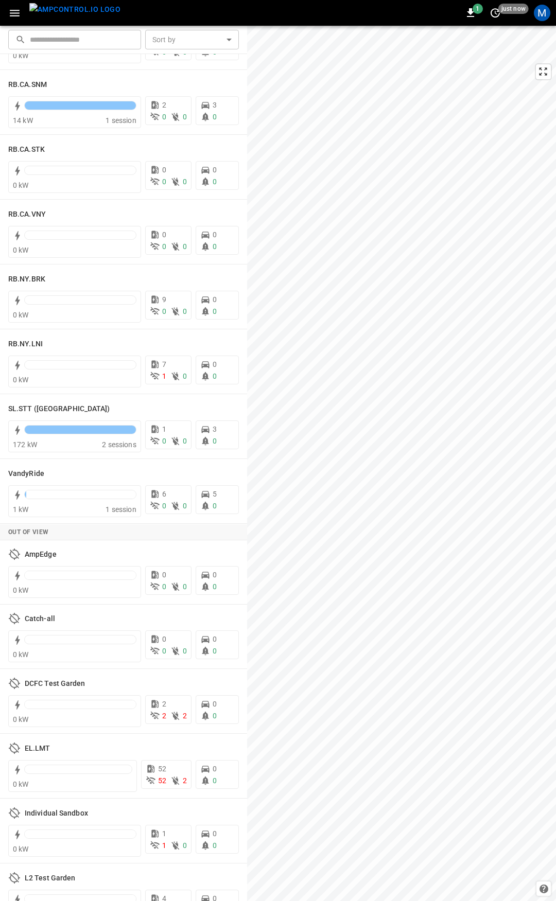
scroll to position [1843, 0]
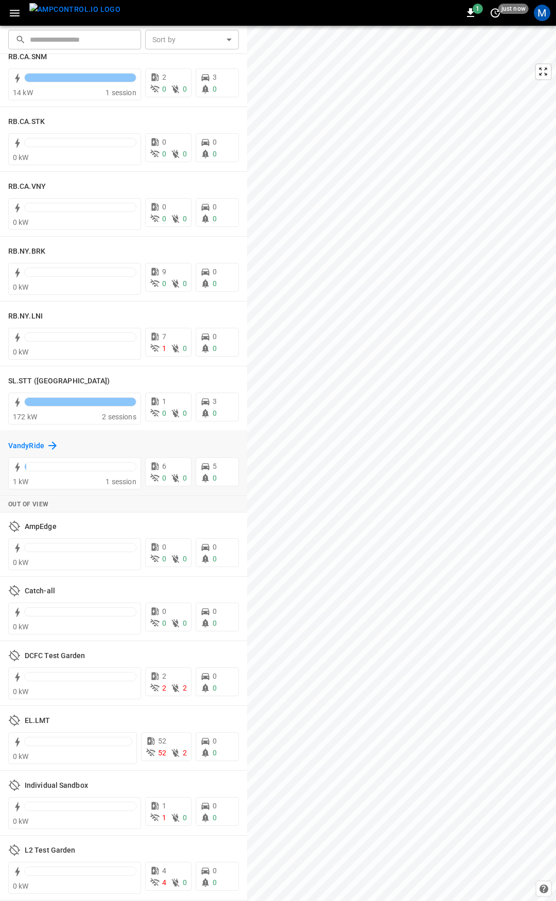
click at [26, 444] on h6 "VandyRide" at bounding box center [26, 446] width 36 height 11
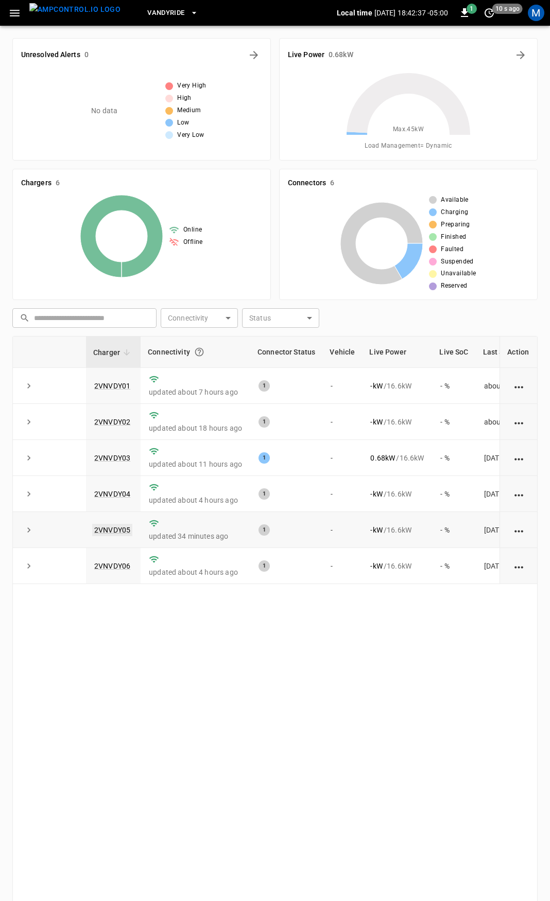
click at [123, 527] on link "2VNVDY05" at bounding box center [112, 530] width 40 height 12
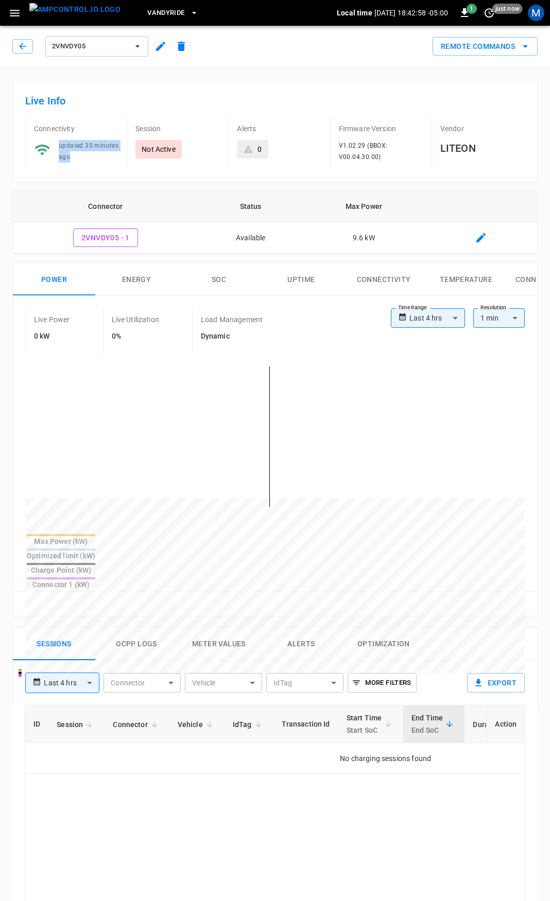
drag, startPoint x: 80, startPoint y: 159, endPoint x: 52, endPoint y: 147, distance: 30.2
click at [52, 147] on div "updated 35 minutes ago" at bounding box center [84, 147] width 68 height 31
drag, startPoint x: 22, startPoint y: 45, endPoint x: 25, endPoint y: 49, distance: 5.5
click at [22, 45] on icon "button" at bounding box center [23, 46] width 10 height 10
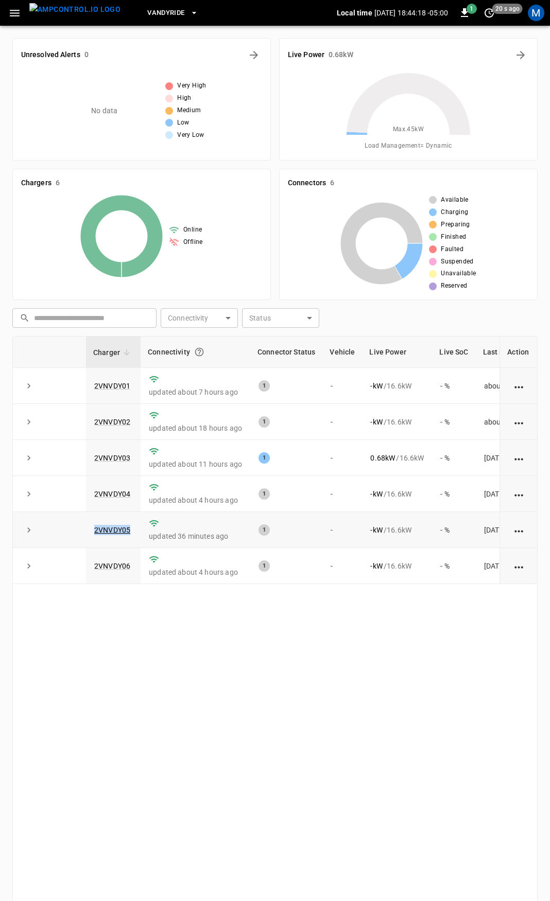
drag, startPoint x: 119, startPoint y: 536, endPoint x: 81, endPoint y: 538, distance: 38.1
click at [81, 538] on tr "2VNVDY05 updated 36 minutes ago 1 - - kW / 16.6 kW - % [DATE]" at bounding box center [303, 530] width 581 height 36
copy tr "2VNVDY05"
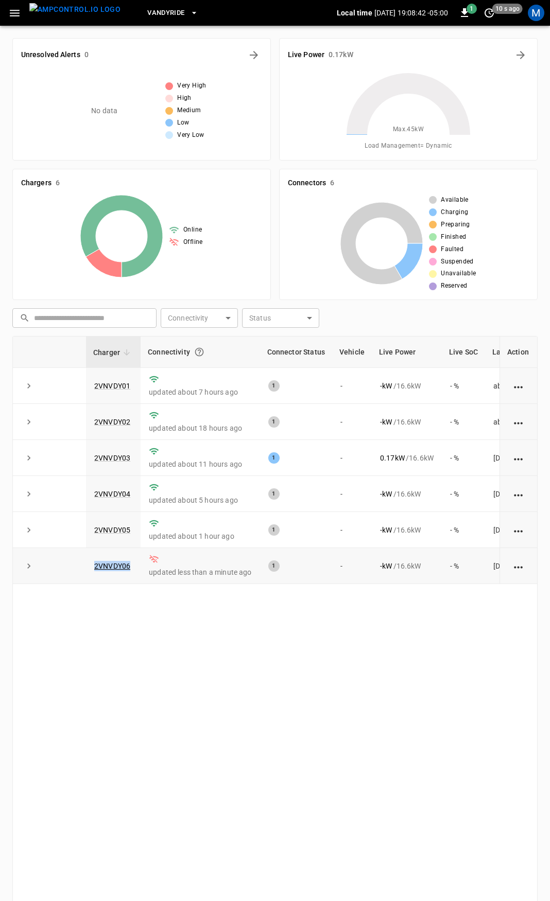
drag, startPoint x: 134, startPoint y: 570, endPoint x: 82, endPoint y: 568, distance: 52.6
click at [82, 568] on tr "2VNVDY06 updated less than a minute ago 1 - - kW / 16.6 kW - % [DATE]" at bounding box center [308, 566] width 590 height 36
copy tr "2VNVDY06"
click at [5, 20] on button "button" at bounding box center [14, 13] width 21 height 19
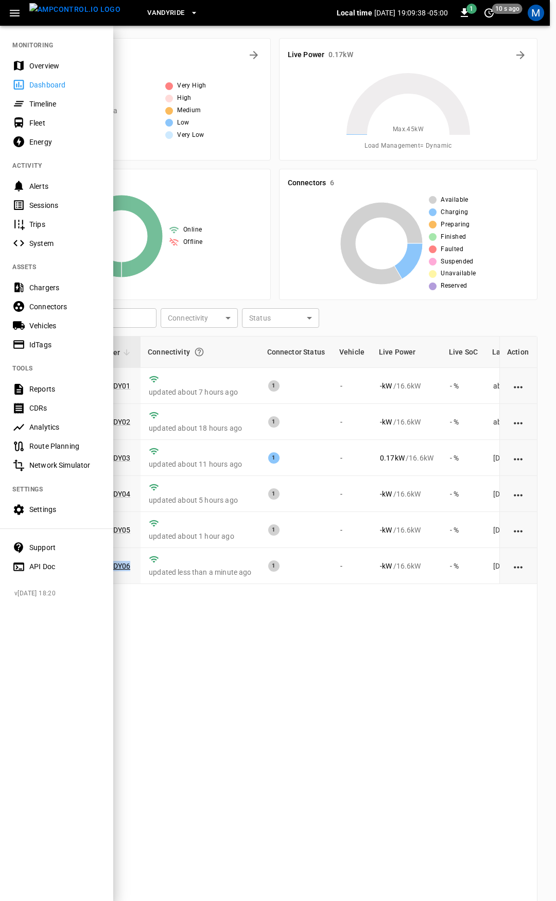
drag, startPoint x: 46, startPoint y: 66, endPoint x: 102, endPoint y: 101, distance: 65.9
click at [46, 66] on div "Overview" at bounding box center [65, 66] width 72 height 10
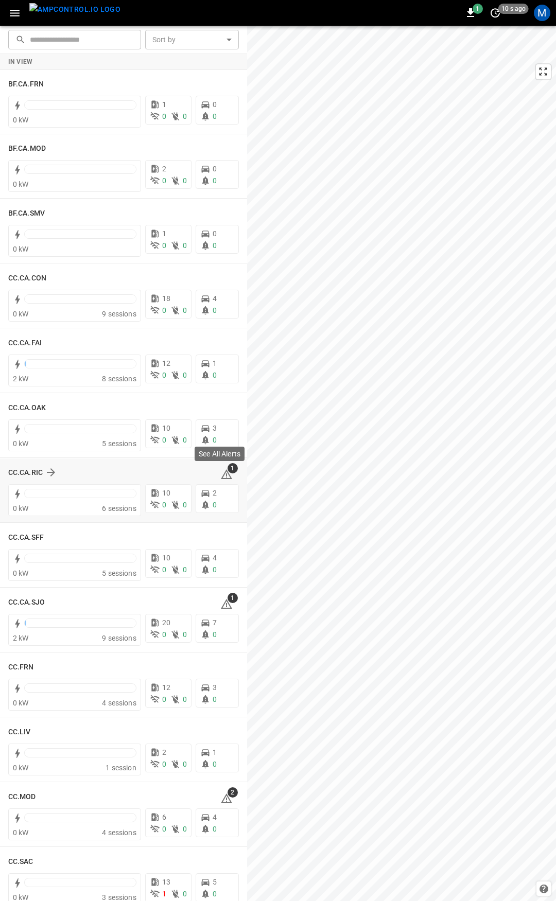
click at [220, 476] on icon at bounding box center [226, 474] width 12 height 12
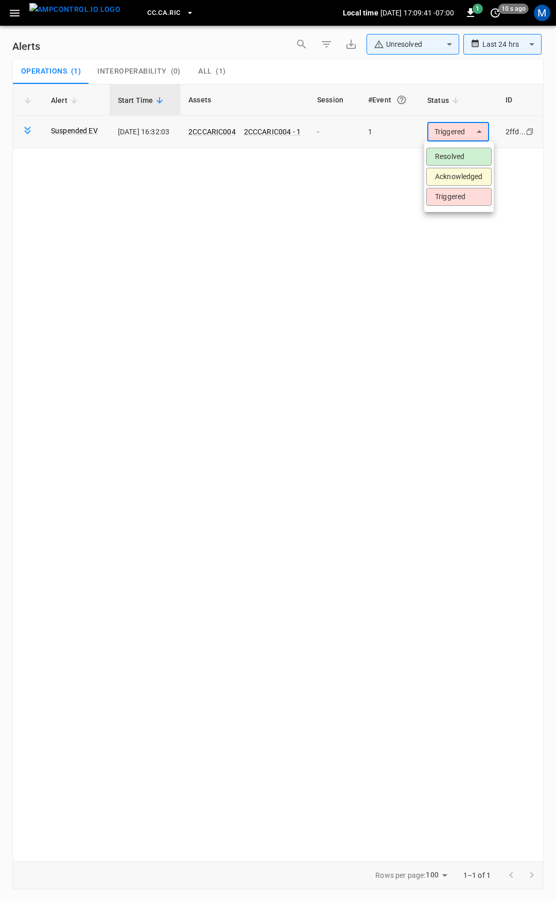
click at [458, 136] on body "**********" at bounding box center [278, 449] width 556 height 898
click at [461, 158] on li "Resolved" at bounding box center [458, 157] width 65 height 18
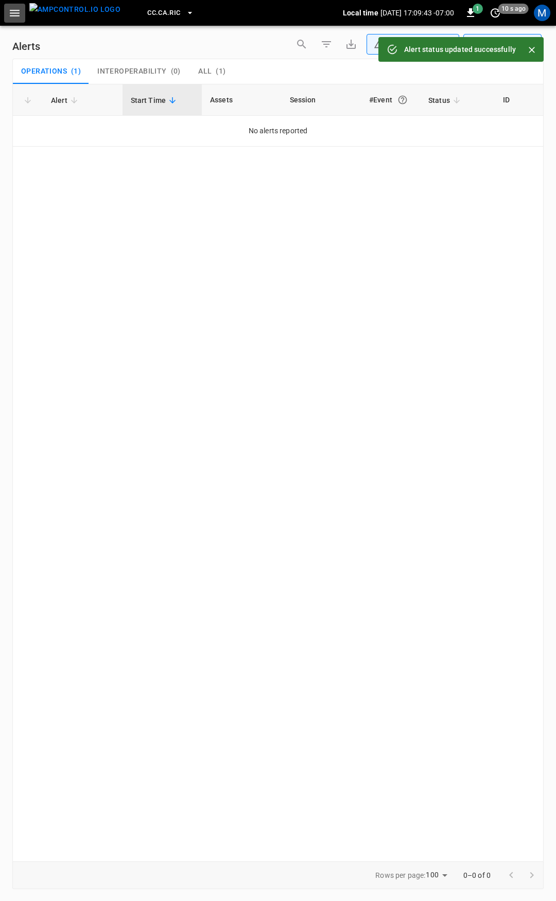
click at [14, 14] on icon "button" at bounding box center [14, 13] width 13 height 13
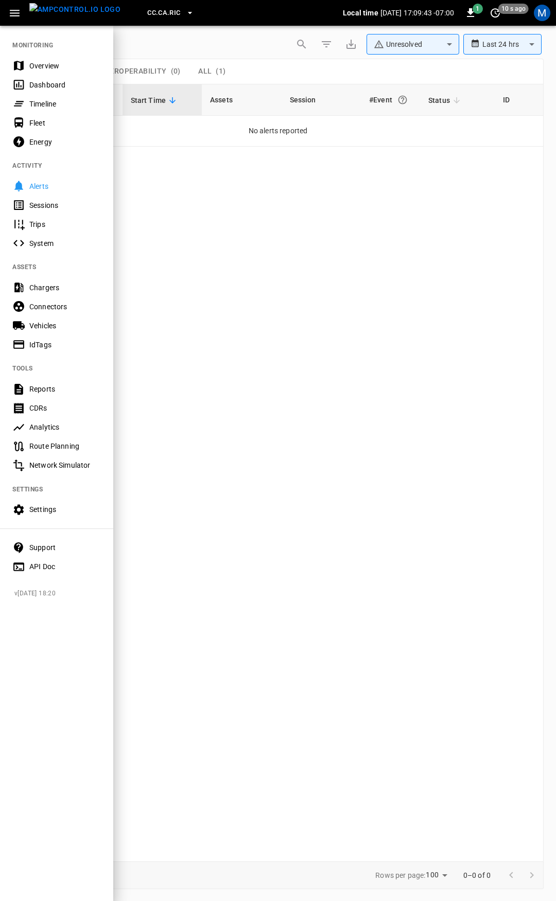
click at [41, 65] on div "Overview" at bounding box center [65, 66] width 72 height 10
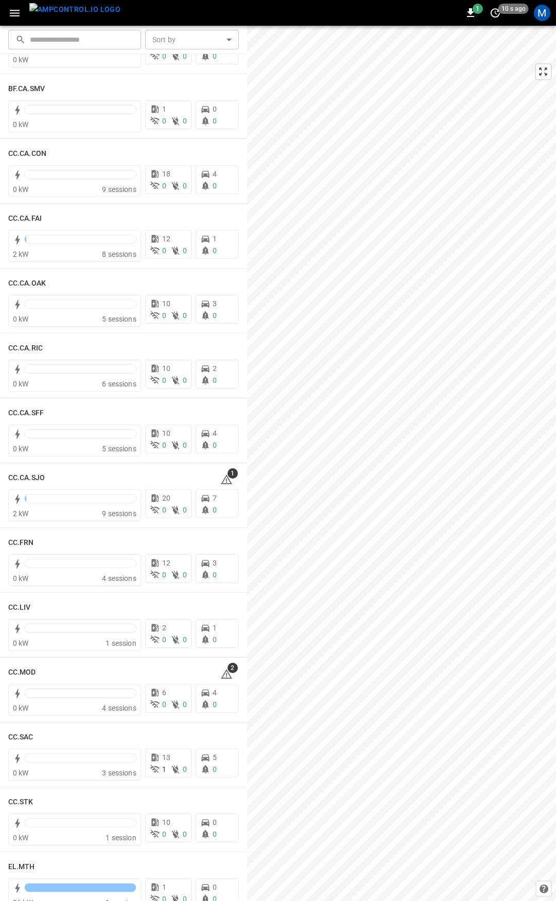
scroll to position [217, 0]
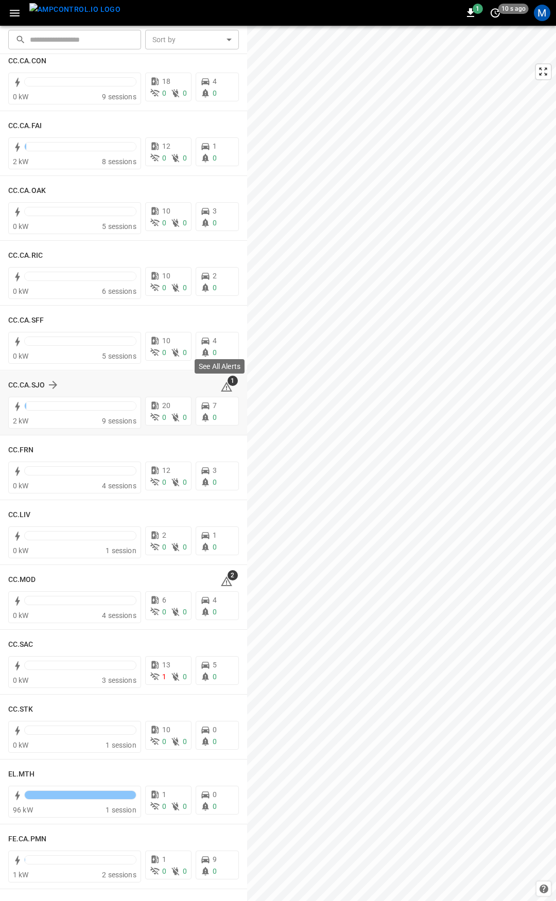
click at [221, 386] on icon at bounding box center [226, 387] width 11 height 10
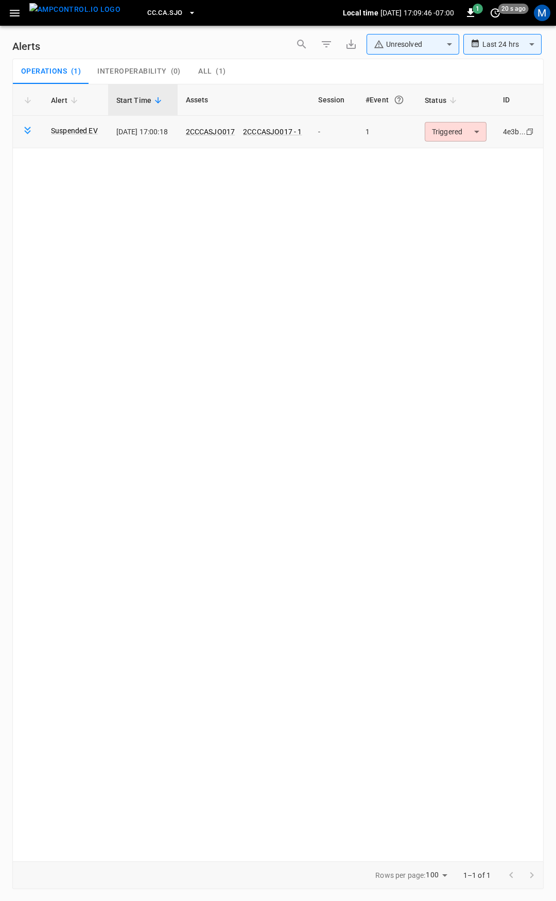
click at [461, 134] on body "**********" at bounding box center [278, 449] width 556 height 898
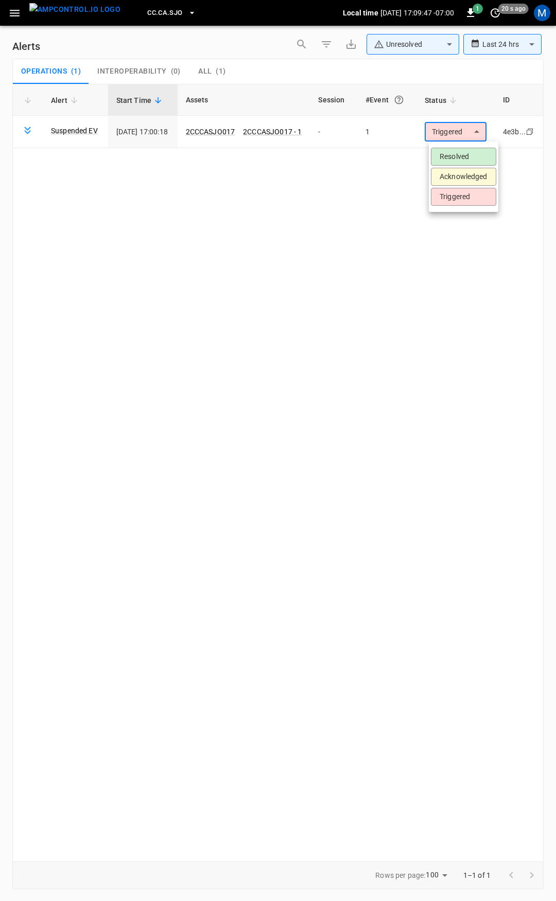
click at [464, 153] on li "Resolved" at bounding box center [463, 157] width 65 height 18
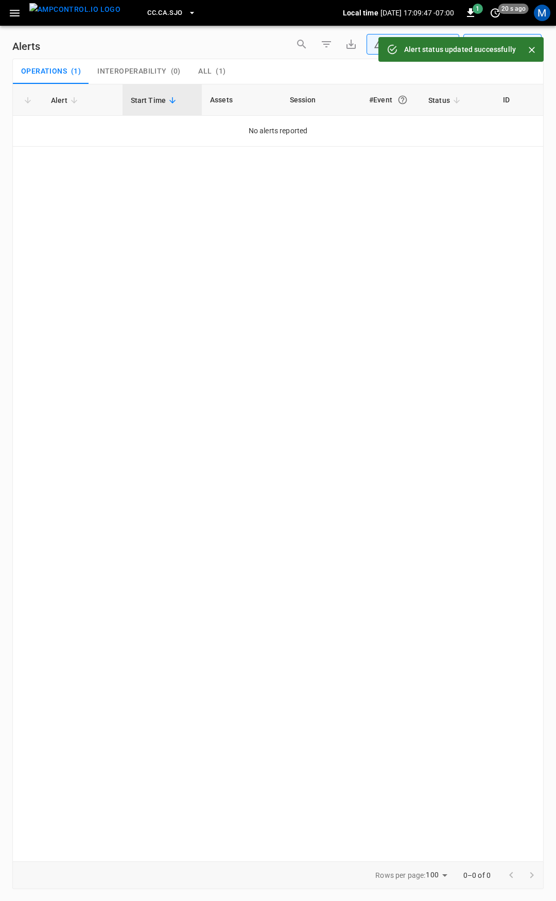
click at [18, 10] on icon "button" at bounding box center [15, 13] width 10 height 7
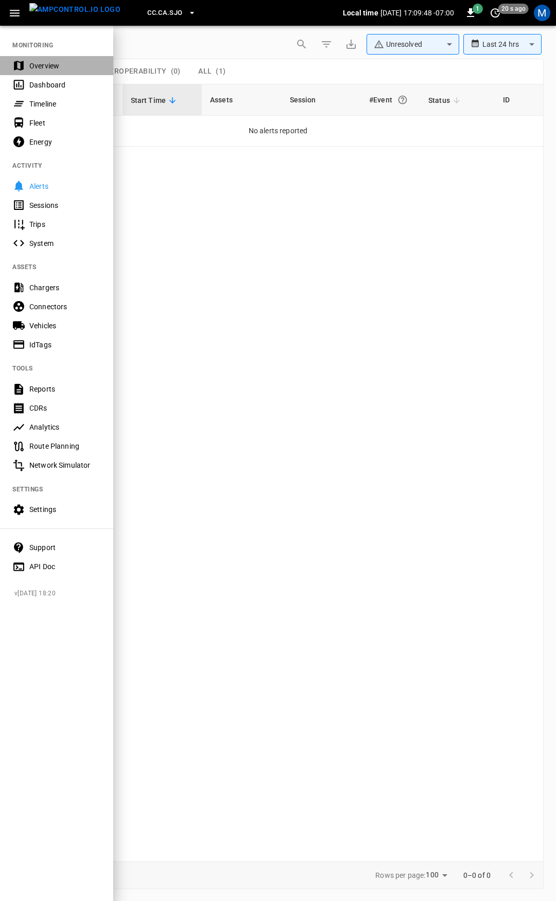
click at [51, 64] on div "Overview" at bounding box center [65, 66] width 72 height 10
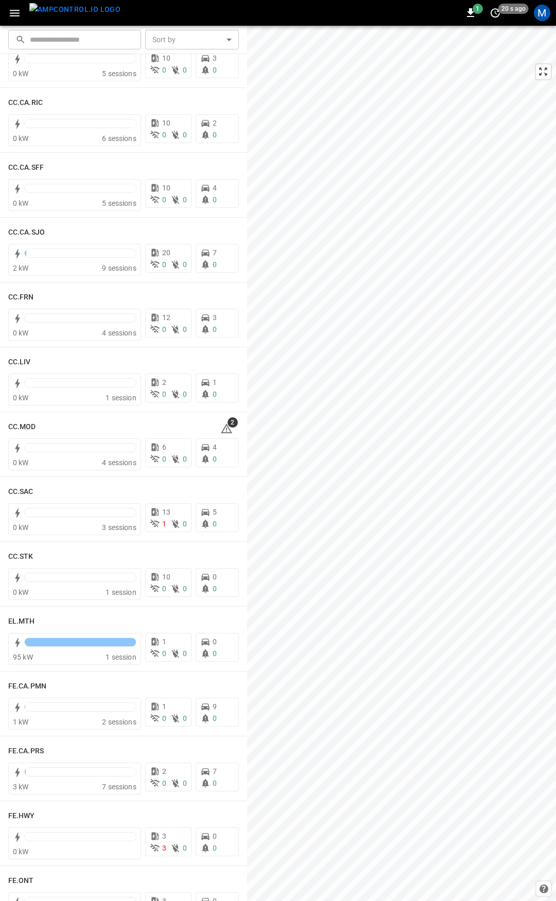
scroll to position [378, 0]
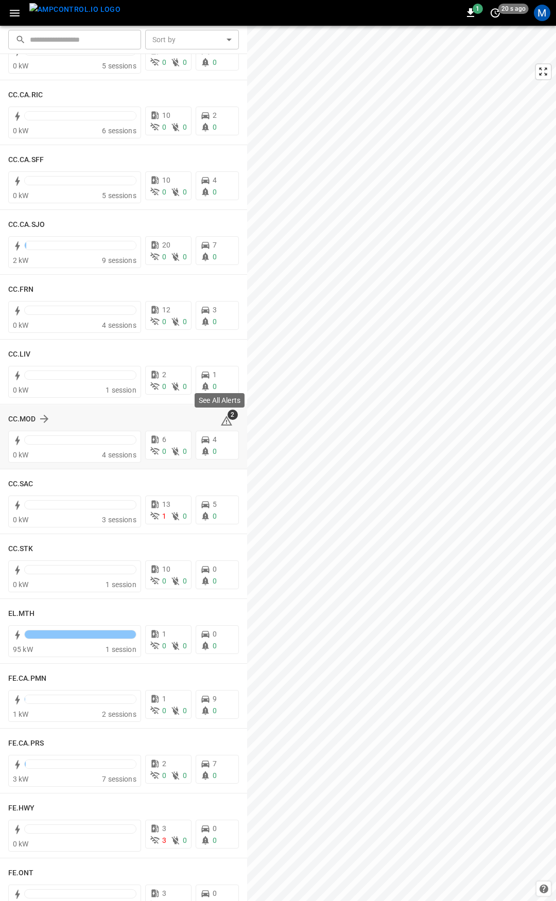
click at [223, 423] on icon at bounding box center [226, 421] width 11 height 10
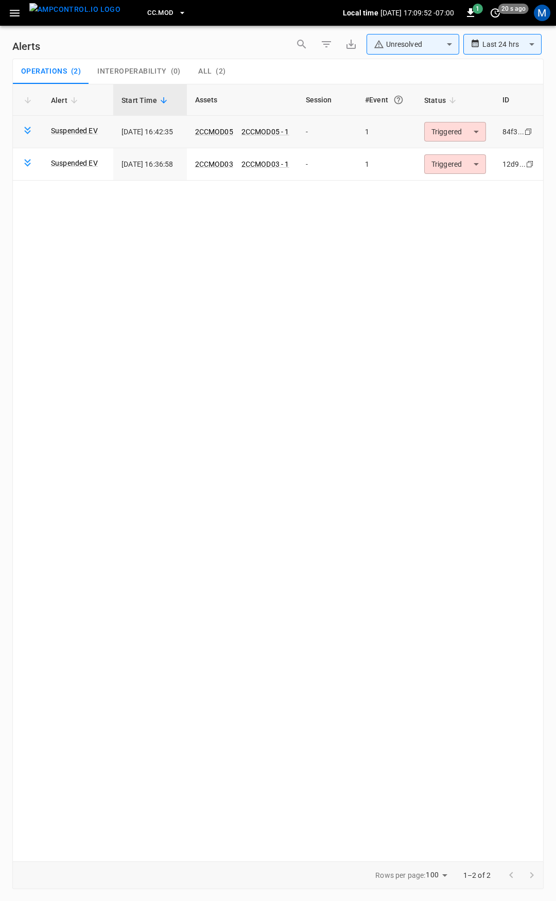
click at [454, 135] on body "**********" at bounding box center [278, 449] width 556 height 898
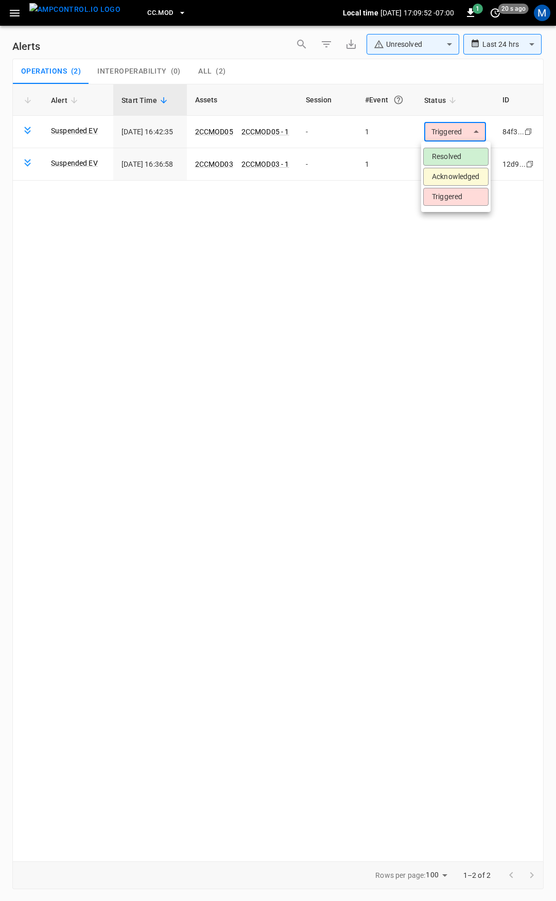
click at [448, 158] on li "Resolved" at bounding box center [455, 157] width 65 height 18
click at [461, 135] on body "**********" at bounding box center [278, 449] width 556 height 898
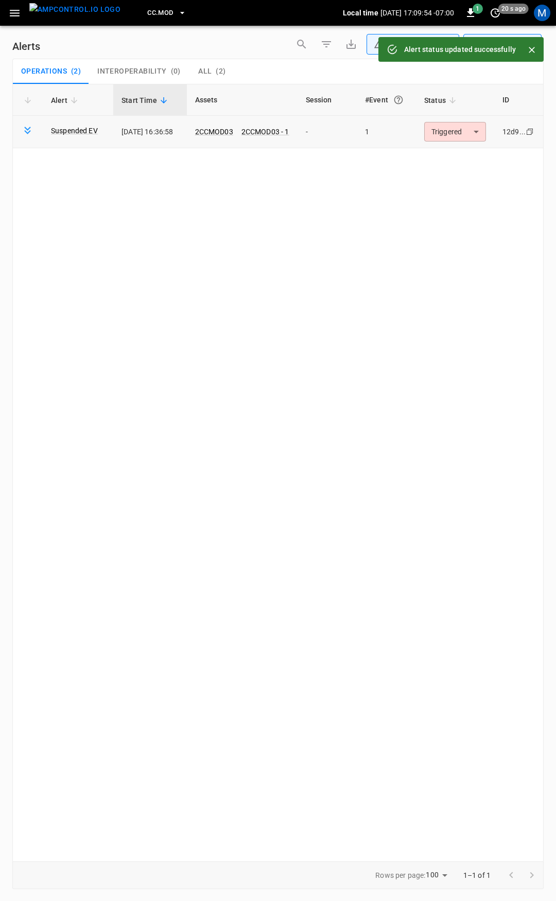
click at [463, 153] on div "Alert Start Time Assets Session #Event Status ID Suspended EV [DATE] 16:36:58 2…" at bounding box center [277, 473] width 531 height 778
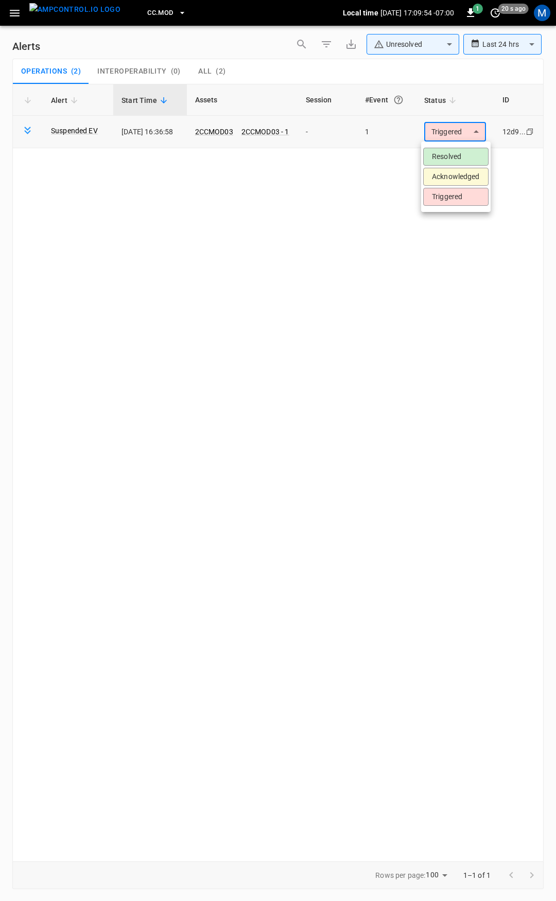
click at [463, 138] on body "**********" at bounding box center [278, 449] width 556 height 898
click at [460, 154] on li "Resolved" at bounding box center [455, 157] width 65 height 18
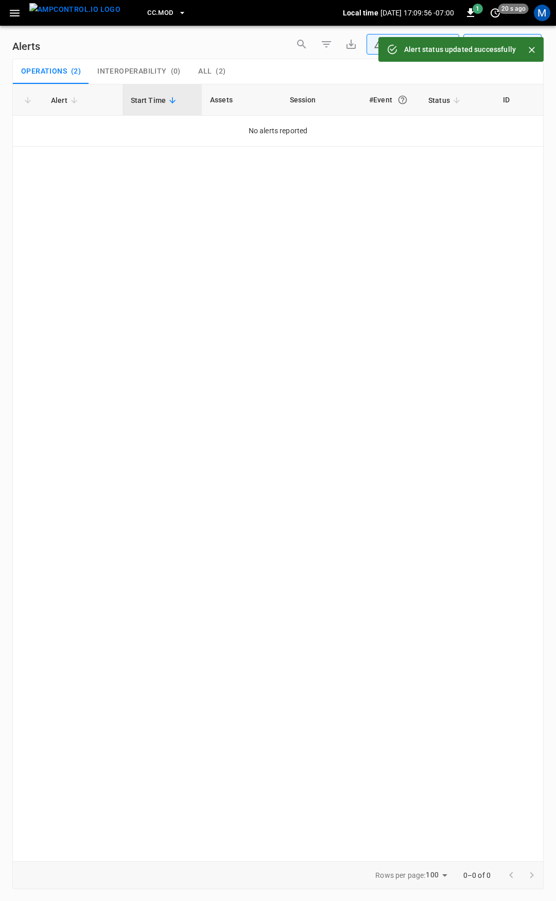
click at [18, 15] on icon "button" at bounding box center [14, 13] width 13 height 13
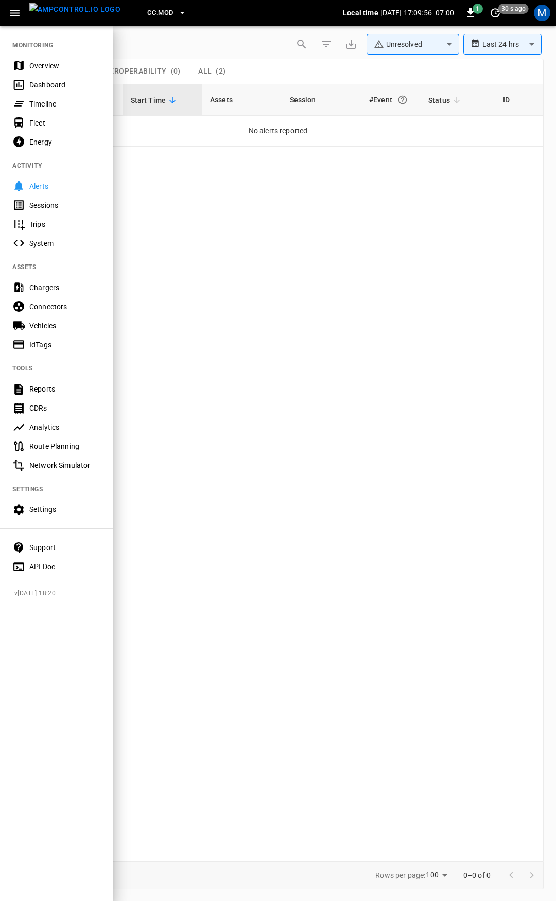
drag, startPoint x: 43, startPoint y: 65, endPoint x: 75, endPoint y: 75, distance: 33.0
click at [44, 65] on div "Overview" at bounding box center [65, 66] width 72 height 10
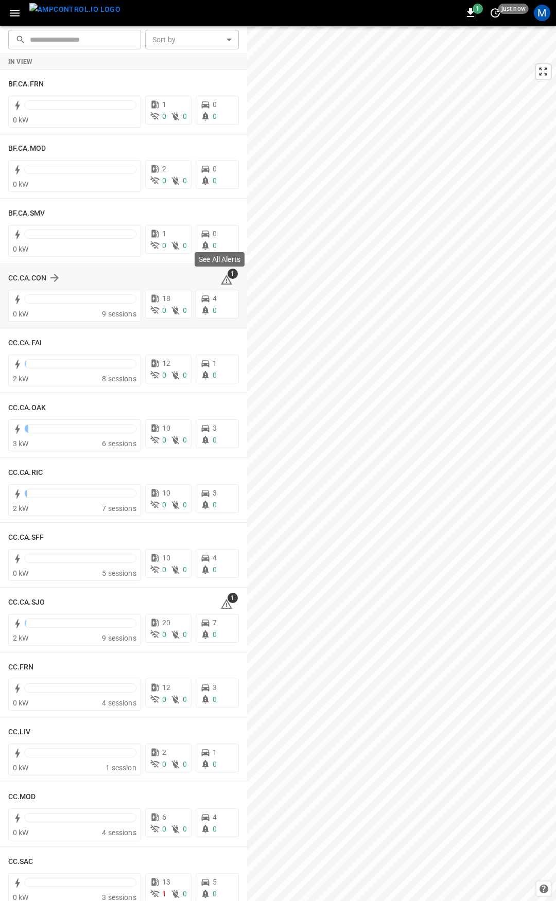
click at [228, 277] on span "1" at bounding box center [233, 274] width 10 height 10
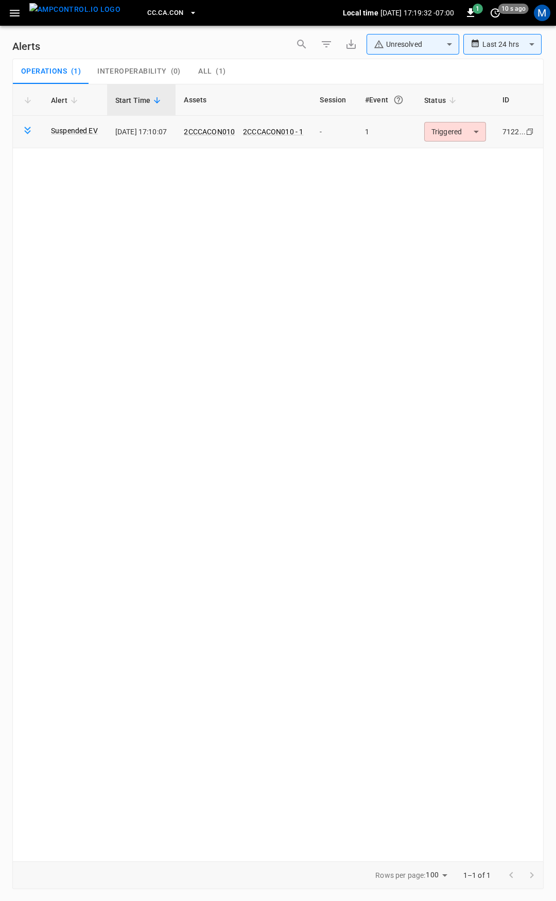
click at [487, 133] on body "**********" at bounding box center [278, 449] width 556 height 898
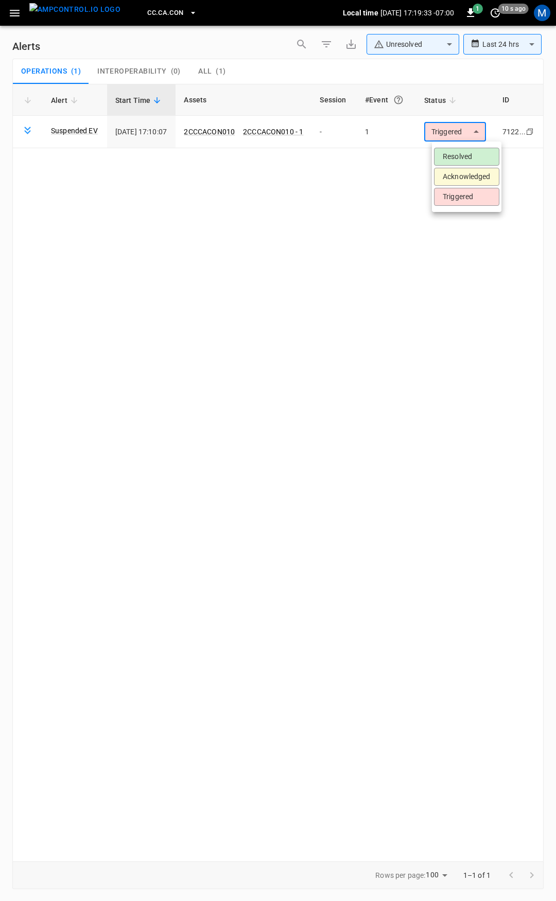
click at [485, 149] on li "Resolved" at bounding box center [466, 157] width 65 height 18
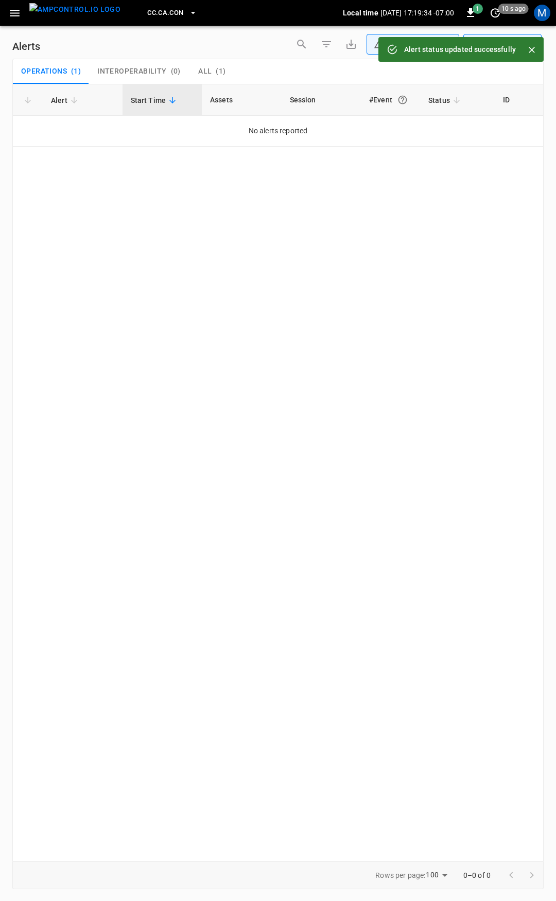
click at [17, 10] on icon "button" at bounding box center [15, 13] width 10 height 7
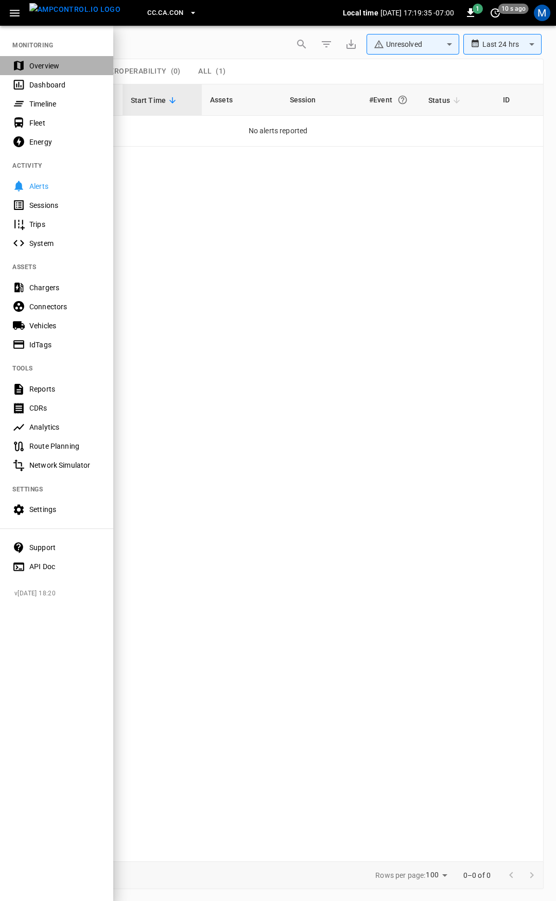
drag, startPoint x: 40, startPoint y: 67, endPoint x: 44, endPoint y: 78, distance: 12.1
click at [40, 68] on div "Overview" at bounding box center [65, 66] width 72 height 10
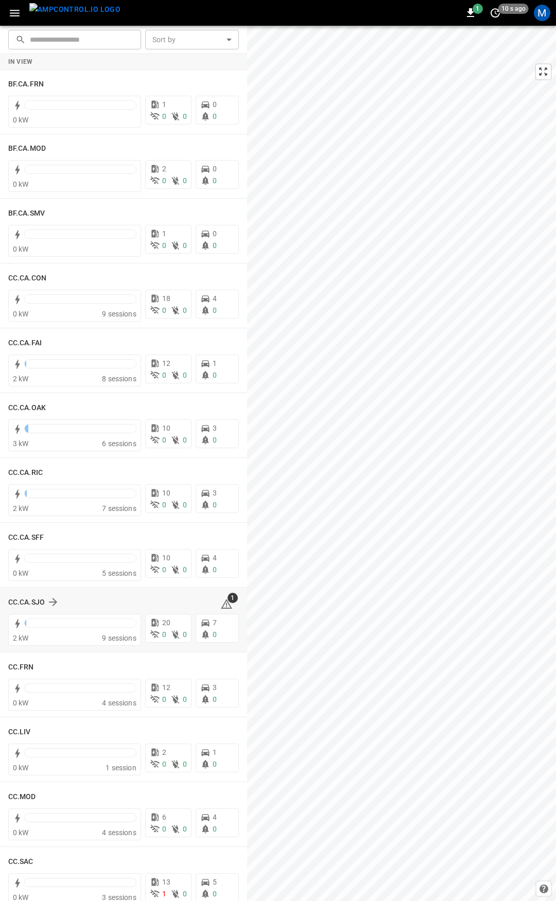
click at [228, 602] on span "1" at bounding box center [233, 598] width 10 height 10
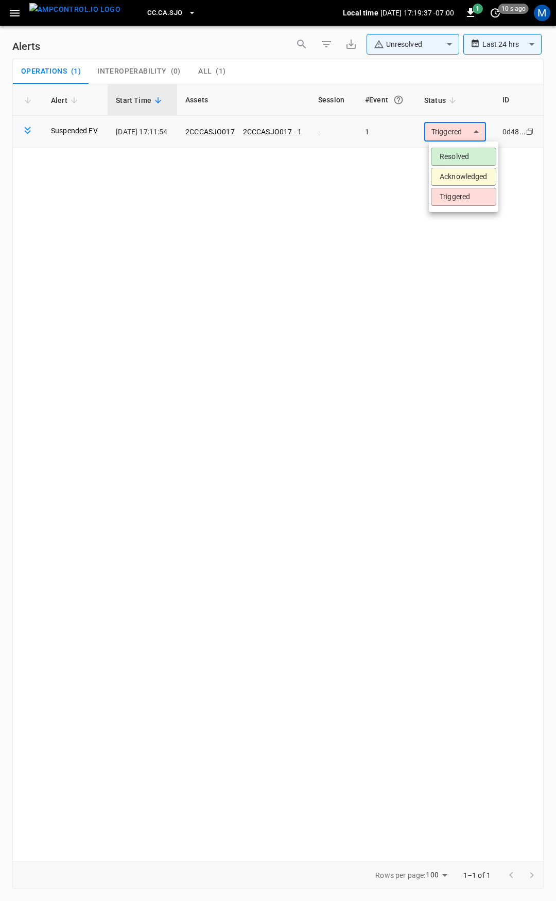
click at [448, 131] on body "**********" at bounding box center [278, 449] width 556 height 898
click at [461, 161] on li "Resolved" at bounding box center [463, 157] width 65 height 18
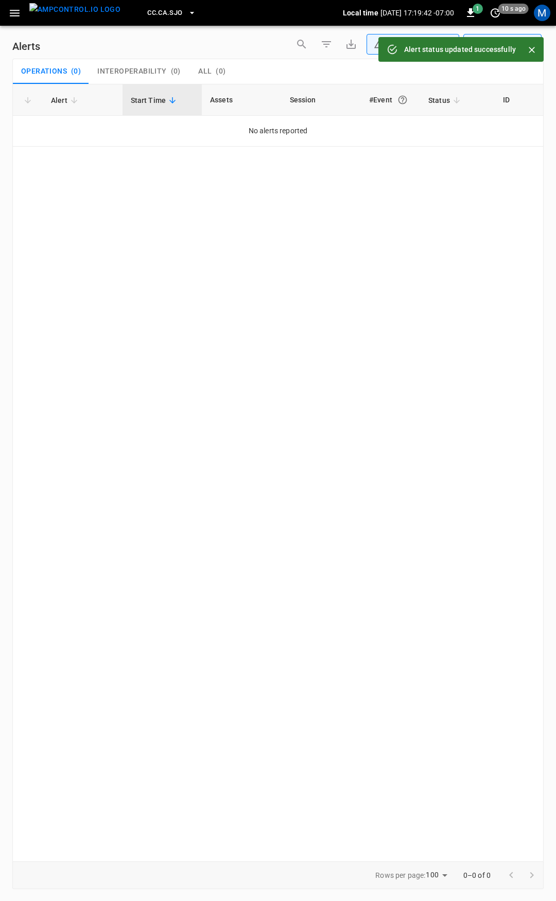
click at [17, 17] on icon "button" at bounding box center [14, 13] width 13 height 13
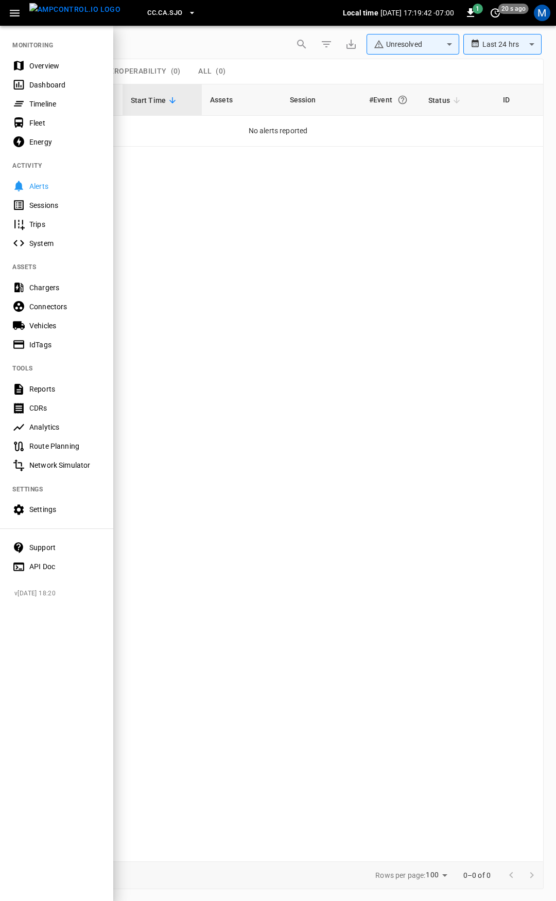
click at [38, 69] on div "Overview" at bounding box center [65, 66] width 72 height 10
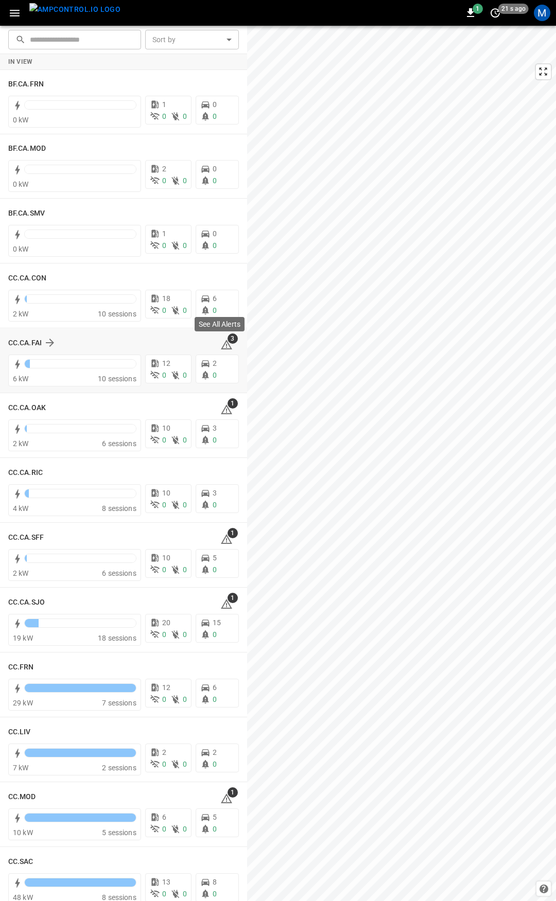
click at [226, 346] on icon at bounding box center [226, 346] width 1 height 4
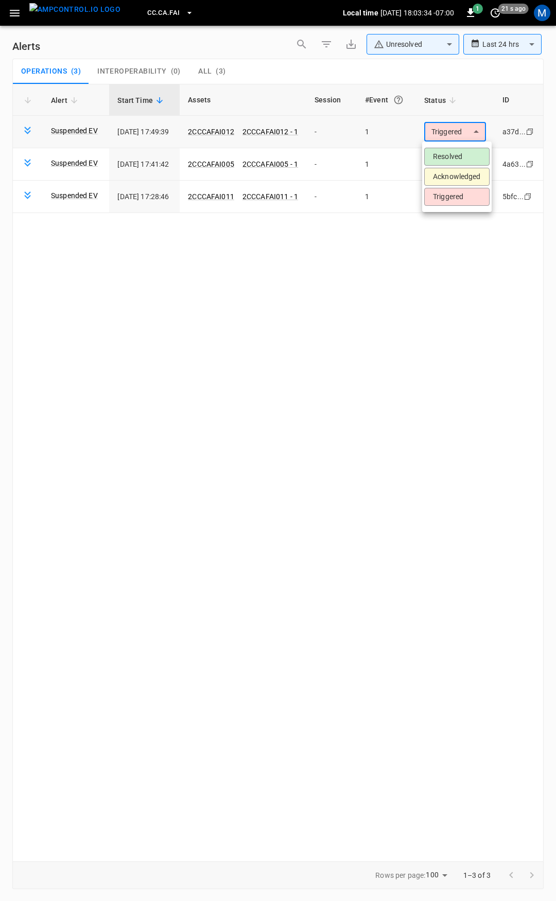
drag, startPoint x: 455, startPoint y: 138, endPoint x: 458, endPoint y: 149, distance: 11.2
click at [455, 137] on body "**********" at bounding box center [278, 449] width 556 height 898
click at [463, 161] on li "Resolved" at bounding box center [456, 157] width 65 height 18
click at [465, 157] on body "**********" at bounding box center [278, 449] width 556 height 898
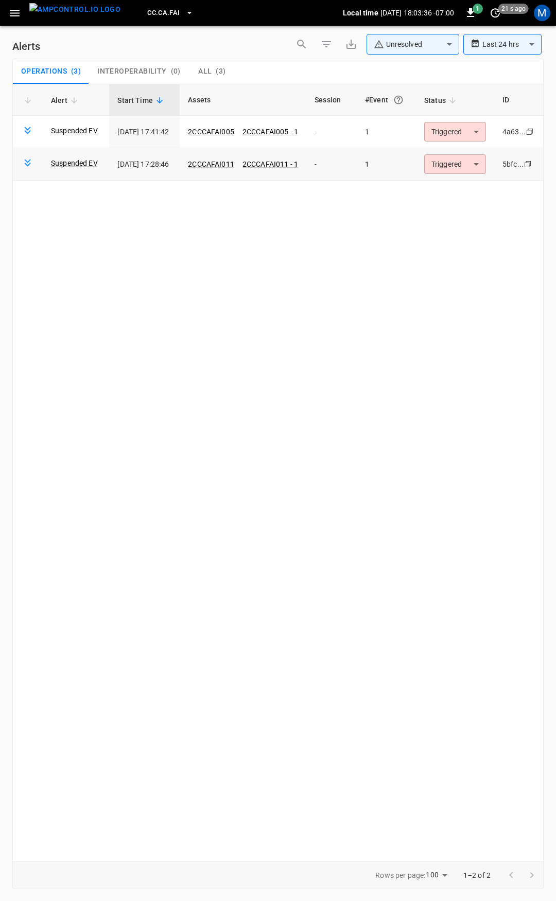
click at [473, 168] on body "**********" at bounding box center [278, 449] width 556 height 898
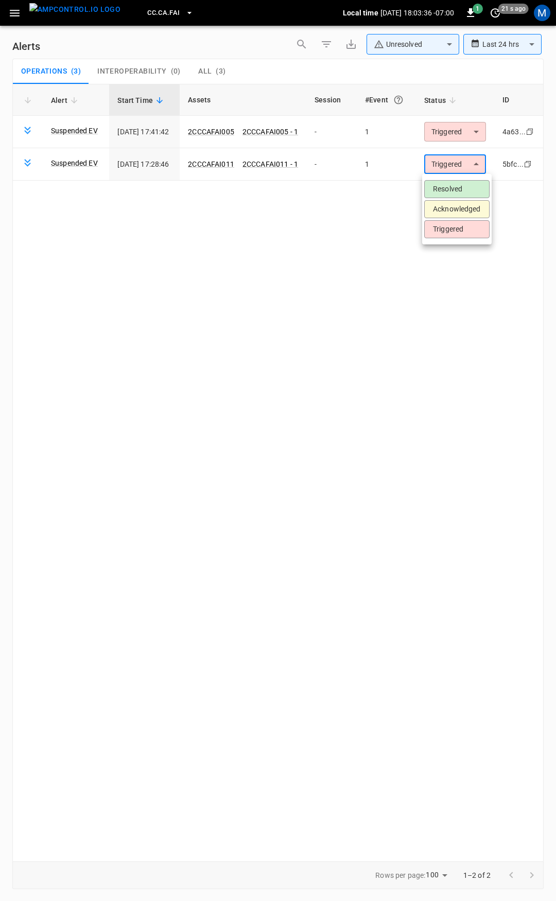
click at [469, 186] on li "Resolved" at bounding box center [456, 189] width 65 height 18
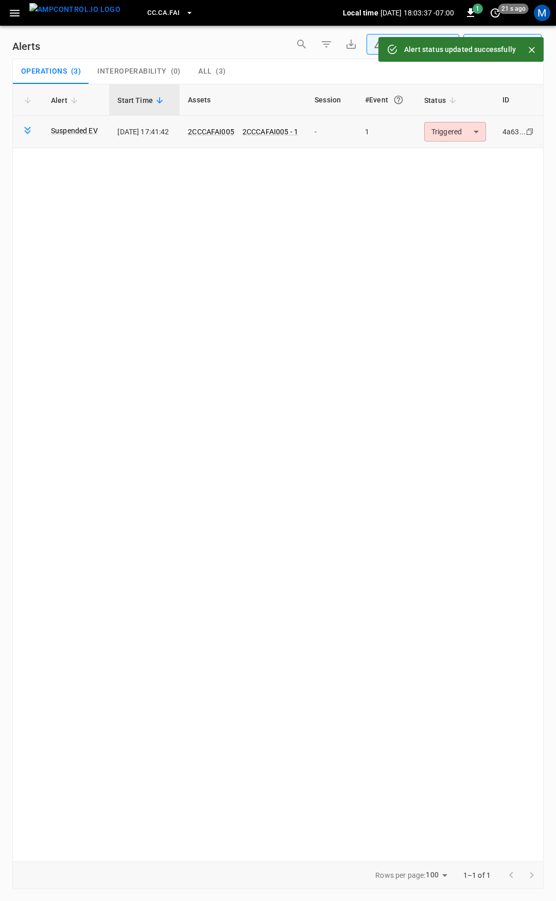
click at [463, 134] on body "**********" at bounding box center [278, 449] width 556 height 898
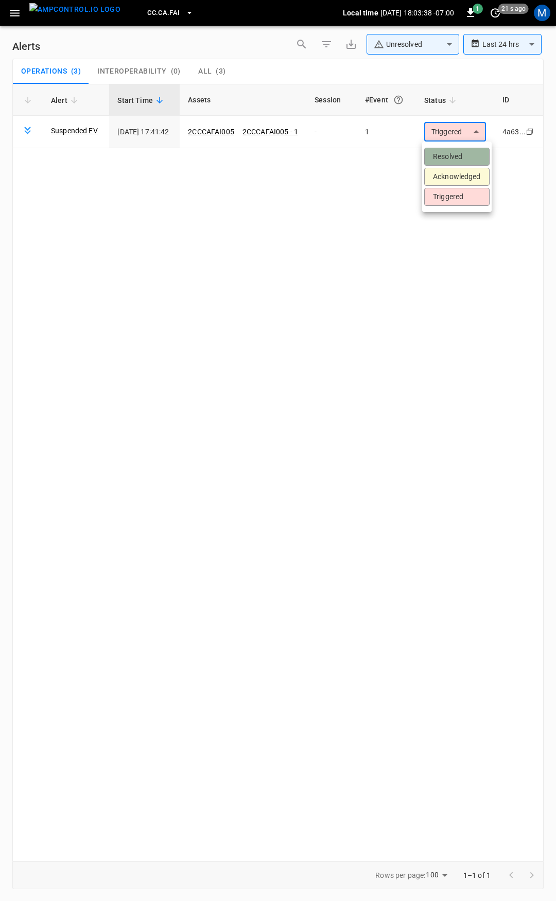
click at [470, 154] on li "Resolved" at bounding box center [456, 157] width 65 height 18
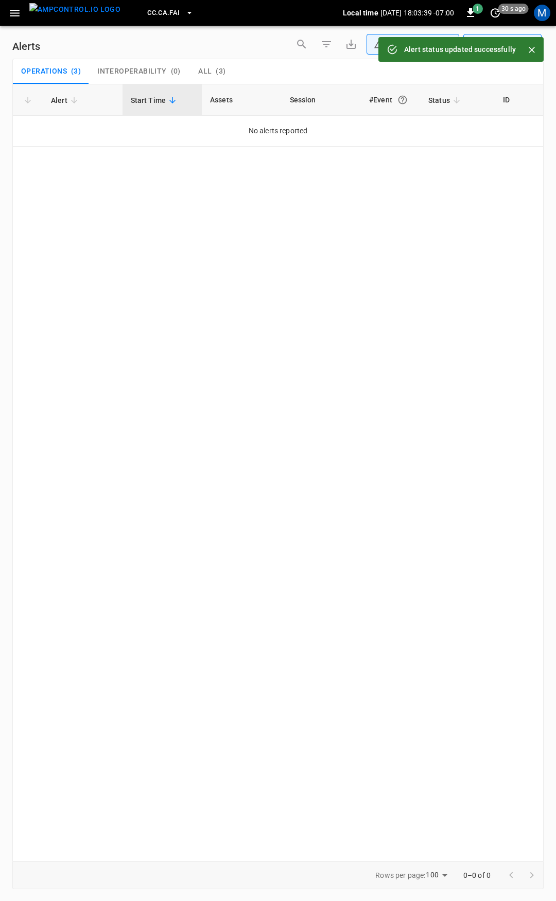
click at [12, 15] on icon "button" at bounding box center [15, 13] width 10 height 7
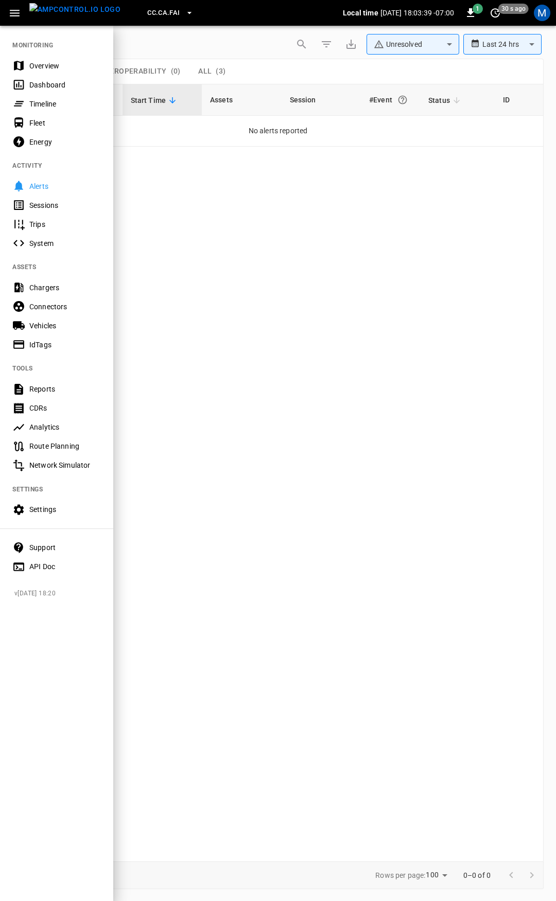
drag, startPoint x: 51, startPoint y: 54, endPoint x: 56, endPoint y: 61, distance: 8.6
click at [51, 54] on nav "MONITORING Overview Dashboard Timeline Fleet Energy ACTIVITY Alerts Sessions Tr…" at bounding box center [56, 303] width 113 height 556
click at [57, 62] on div "Overview" at bounding box center [65, 66] width 72 height 10
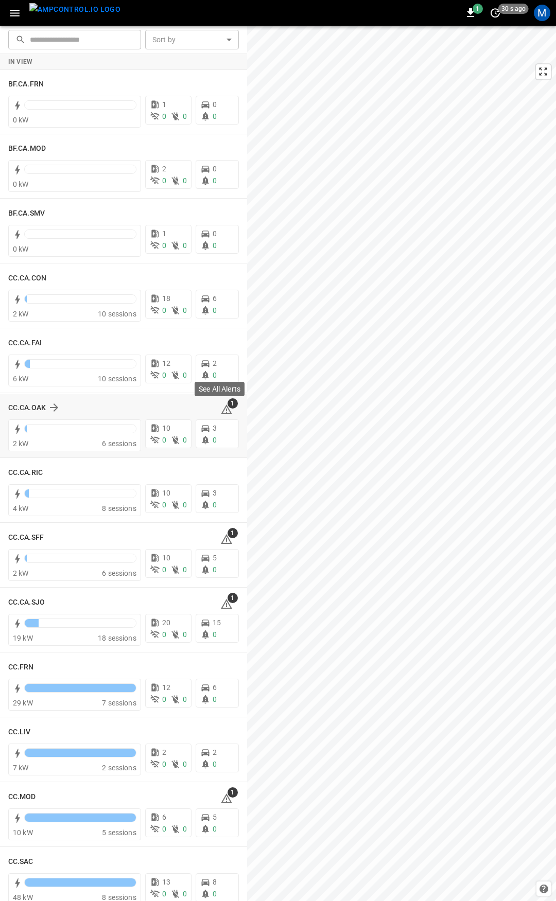
click at [222, 408] on icon at bounding box center [226, 410] width 11 height 10
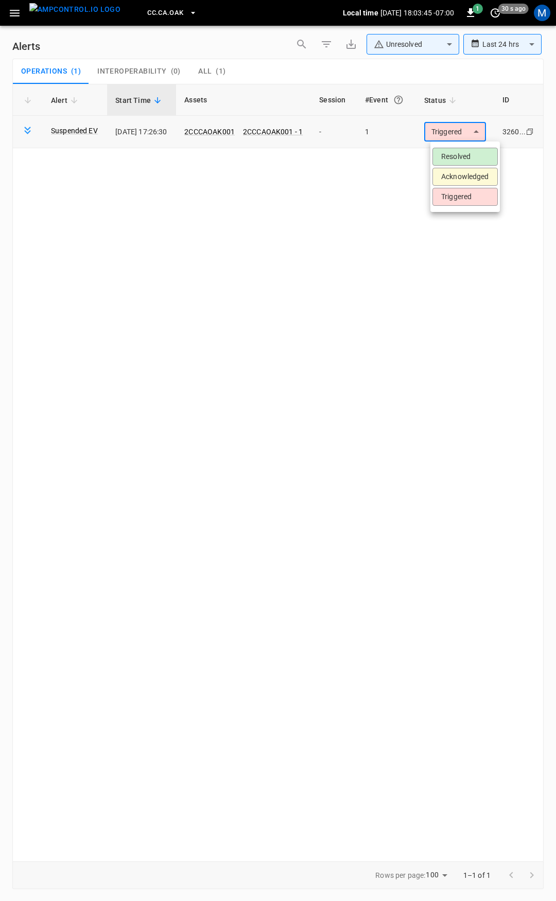
click at [473, 135] on body "**********" at bounding box center [278, 449] width 556 height 898
click at [479, 155] on li "Resolved" at bounding box center [464, 157] width 65 height 18
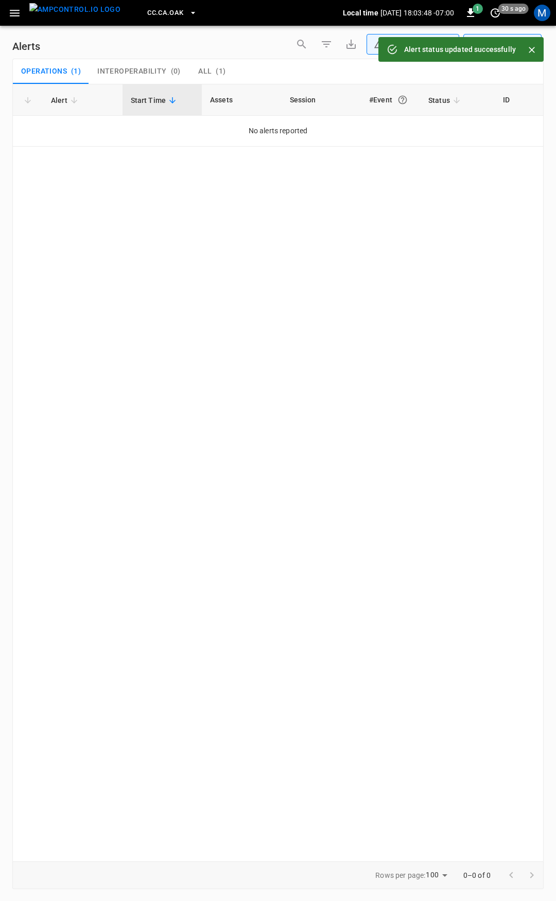
click at [16, 17] on icon "button" at bounding box center [14, 13] width 13 height 13
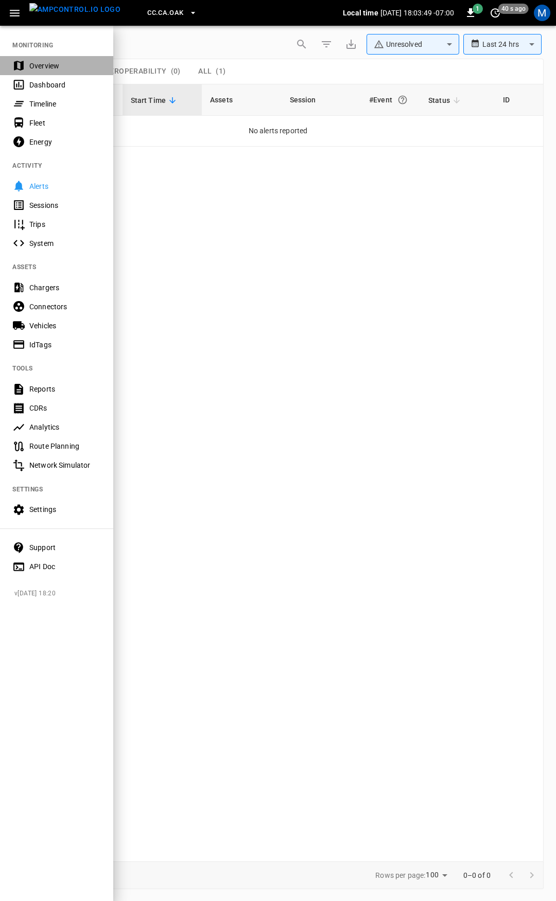
click at [44, 66] on div "Overview" at bounding box center [65, 66] width 72 height 10
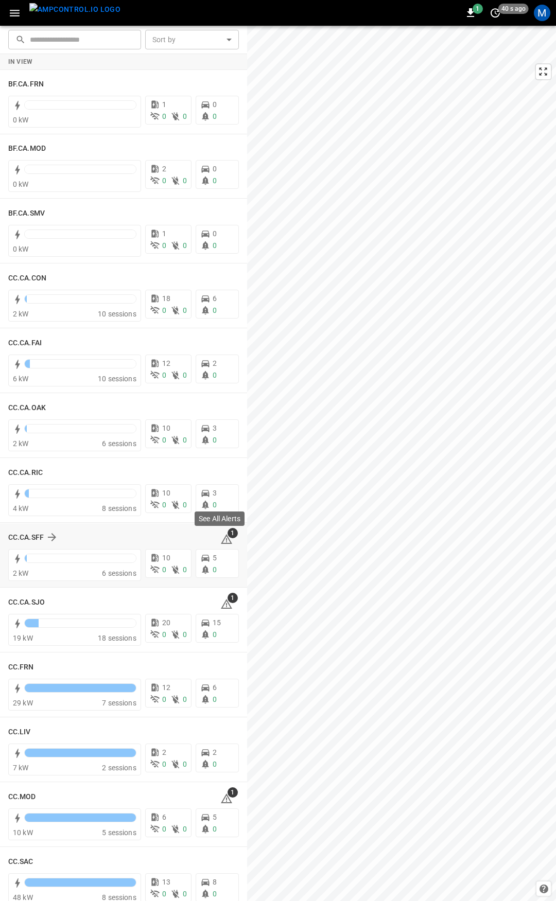
click at [220, 543] on icon at bounding box center [226, 539] width 12 height 12
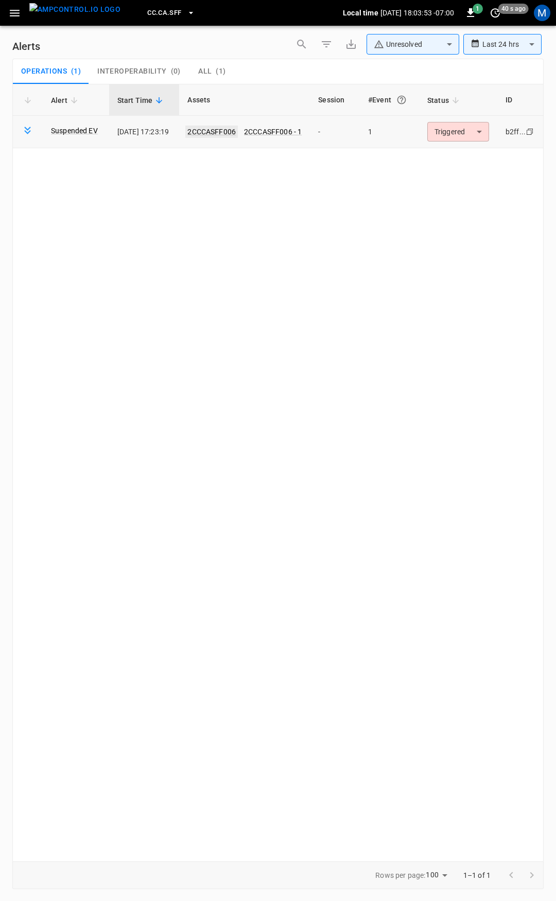
click at [238, 130] on link "2CCCASFF006" at bounding box center [211, 132] width 53 height 12
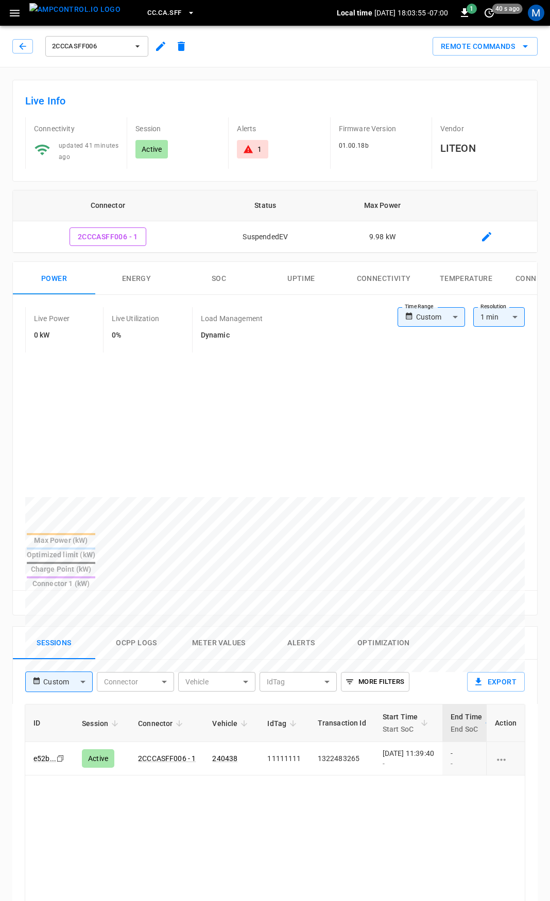
scroll to position [0, 269]
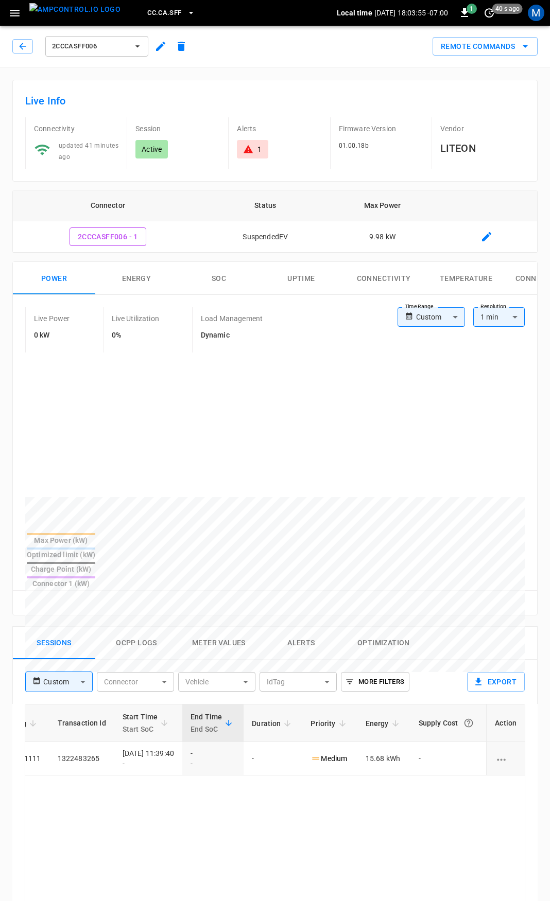
drag, startPoint x: 400, startPoint y: 741, endPoint x: 555, endPoint y: 726, distance: 156.2
click at [549, 726] on html "CC.CA.SFF Local time [DATE] 18:03:55 -07:00 1 40 s ago M 2CCCASFF006 Remote Com…" at bounding box center [275, 687] width 550 height 1375
click at [252, 161] on div "Alerts 1" at bounding box center [274, 142] width 93 height 51
click at [254, 155] on div "1" at bounding box center [252, 149] width 31 height 19
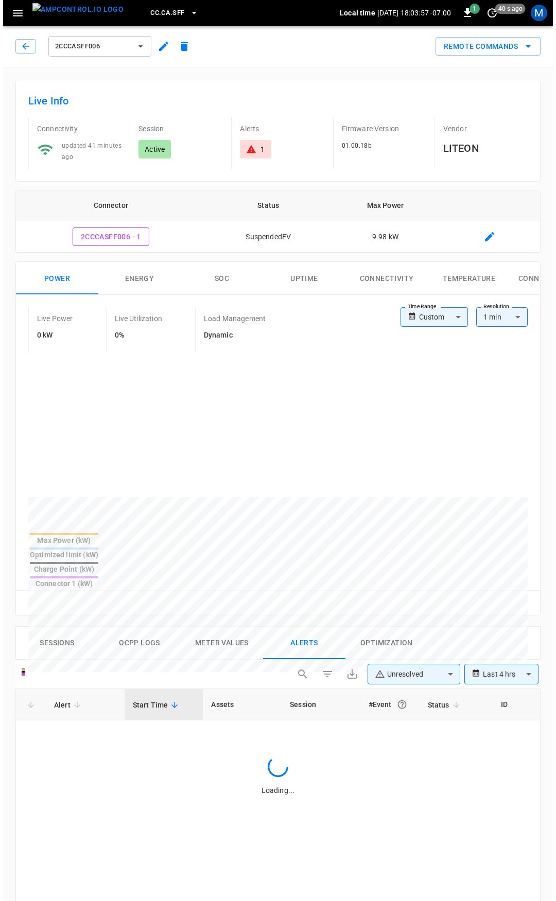
scroll to position [438, 0]
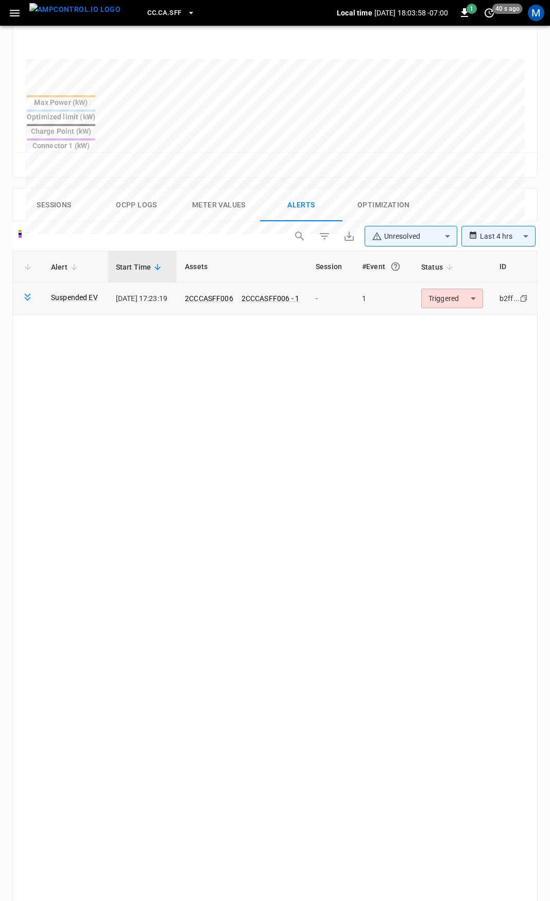
click at [459, 259] on body "**********" at bounding box center [275, 319] width 550 height 1515
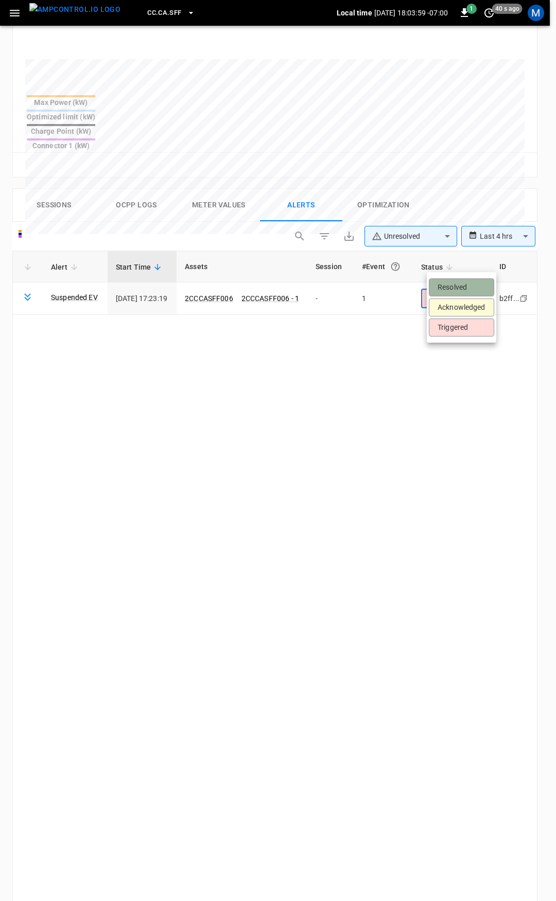
click at [465, 284] on li "Resolved" at bounding box center [461, 287] width 65 height 18
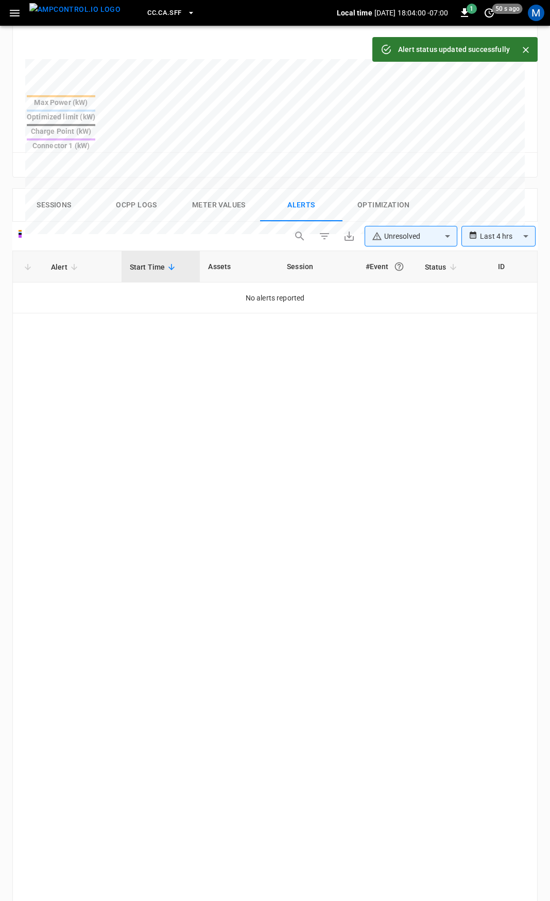
click at [19, 12] on icon "button" at bounding box center [15, 13] width 10 height 7
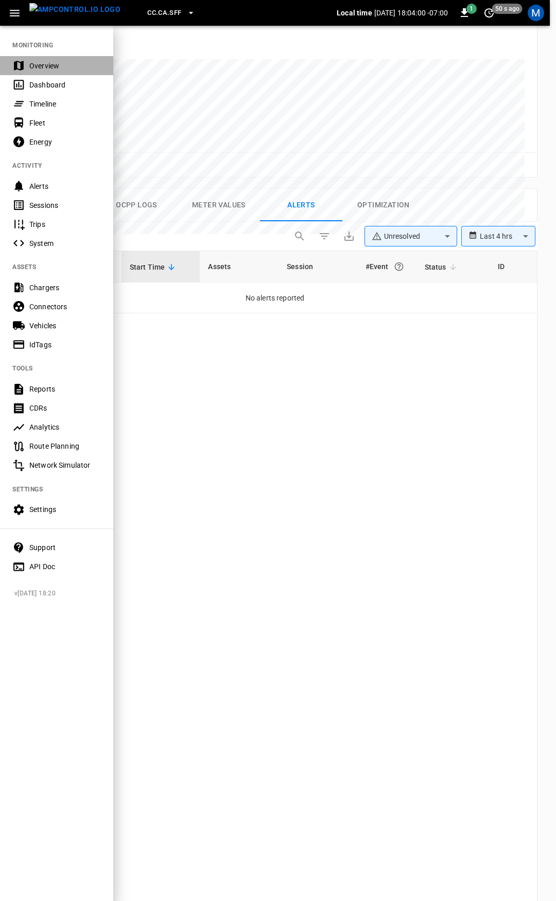
click at [55, 62] on div "Overview" at bounding box center [65, 66] width 72 height 10
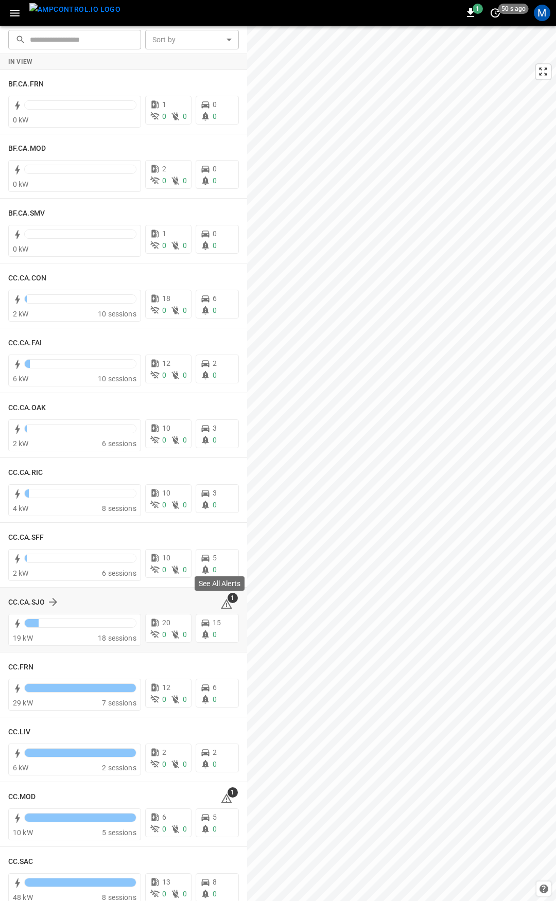
click at [221, 608] on icon at bounding box center [226, 604] width 11 height 10
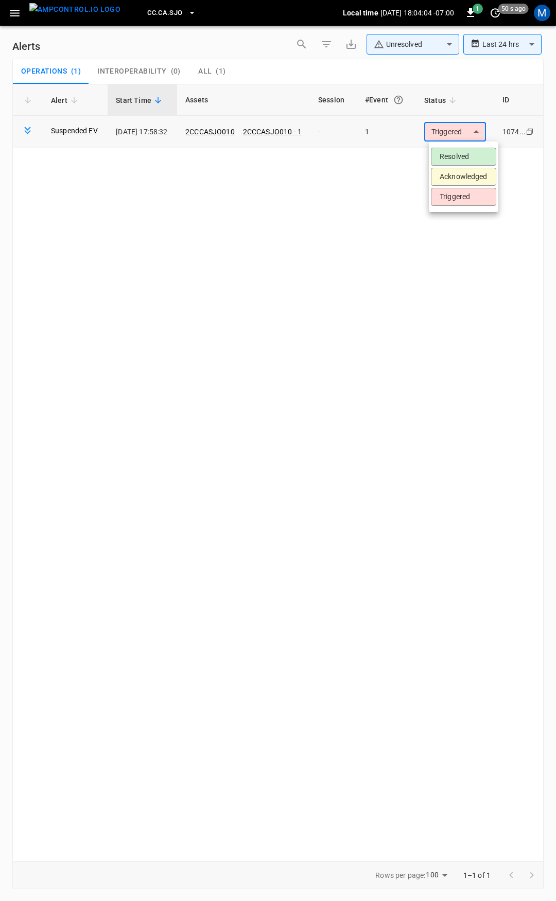
click at [458, 126] on body "**********" at bounding box center [278, 449] width 556 height 898
click at [473, 154] on li "Resolved" at bounding box center [463, 157] width 65 height 18
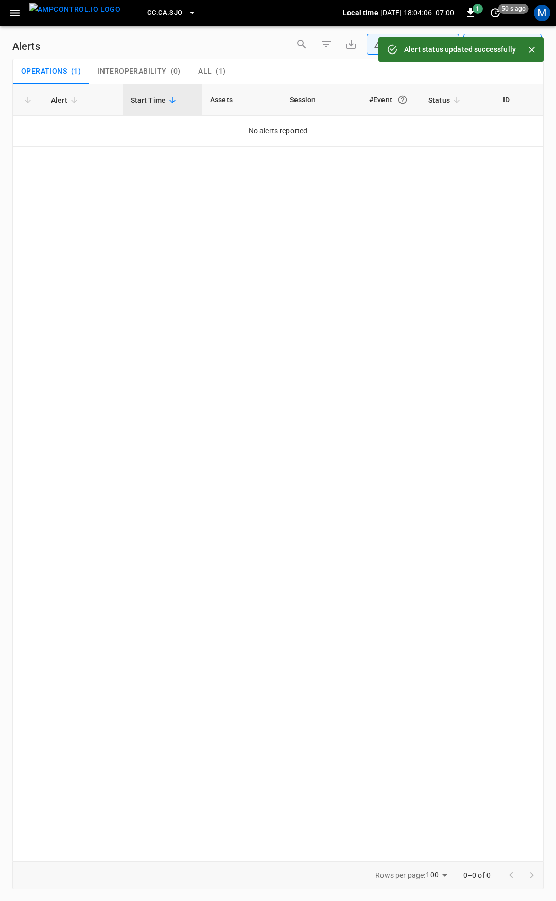
click at [17, 12] on icon "button" at bounding box center [14, 13] width 13 height 13
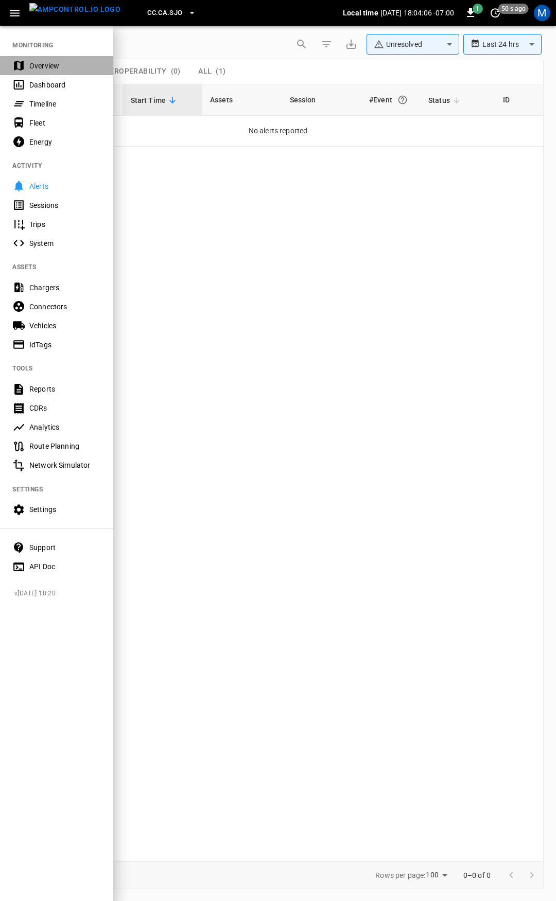
click at [58, 64] on div "Overview" at bounding box center [65, 66] width 72 height 10
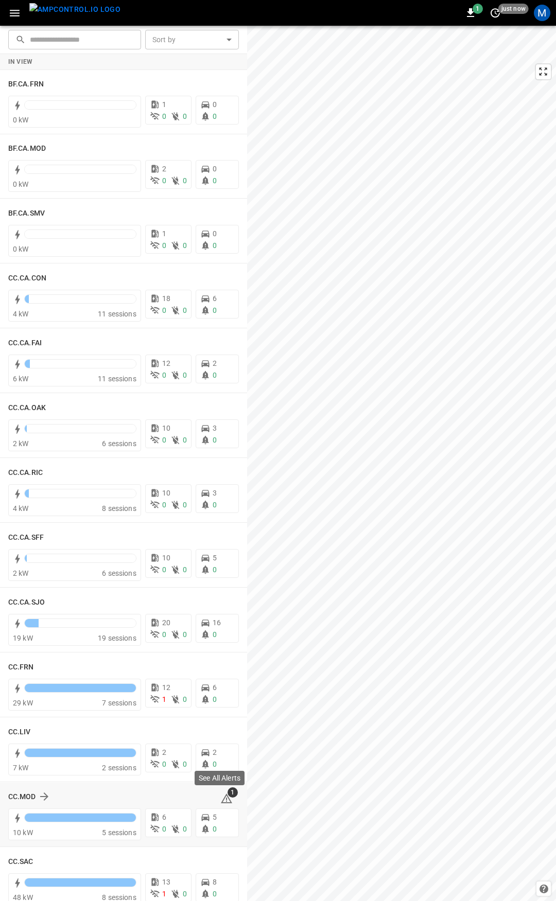
click at [221, 797] on icon at bounding box center [226, 799] width 11 height 10
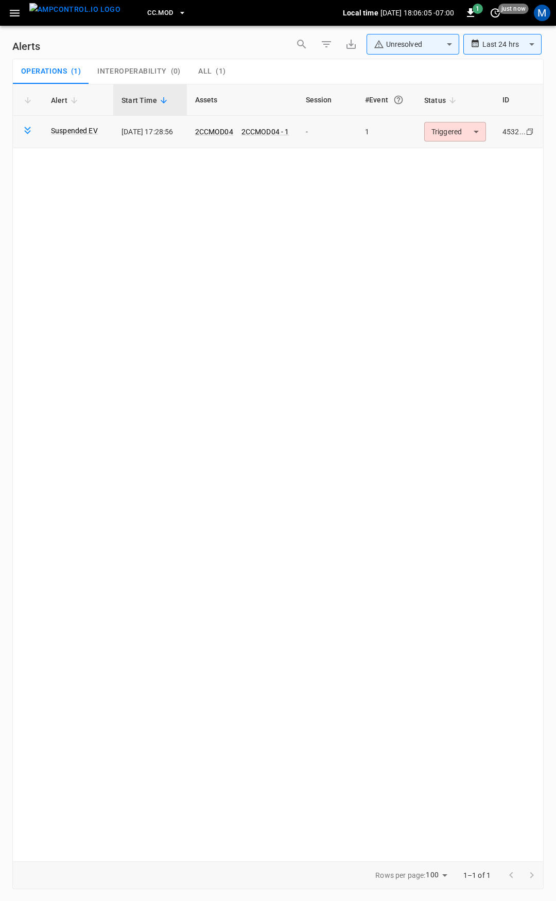
click at [456, 135] on body "**********" at bounding box center [278, 449] width 556 height 898
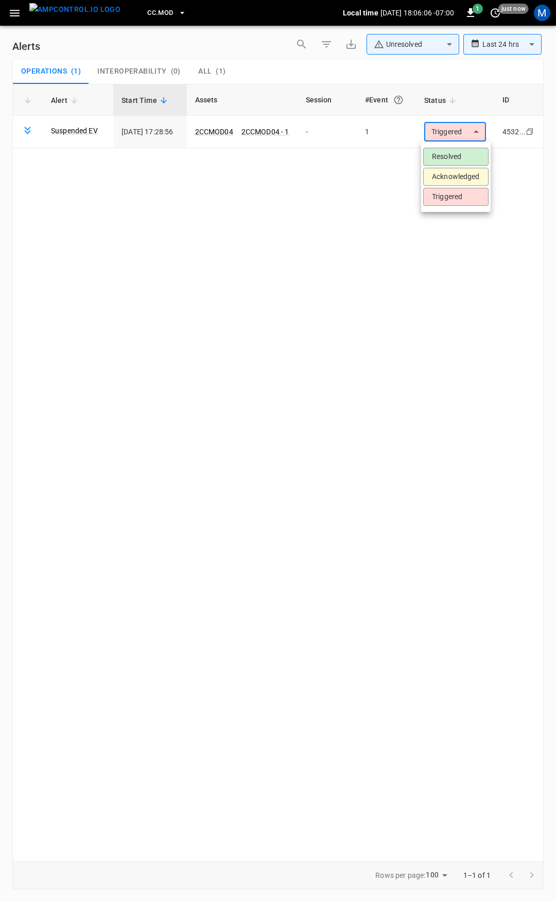
click at [461, 156] on li "Resolved" at bounding box center [455, 157] width 65 height 18
click at [11, 12] on icon "button" at bounding box center [15, 13] width 10 height 7
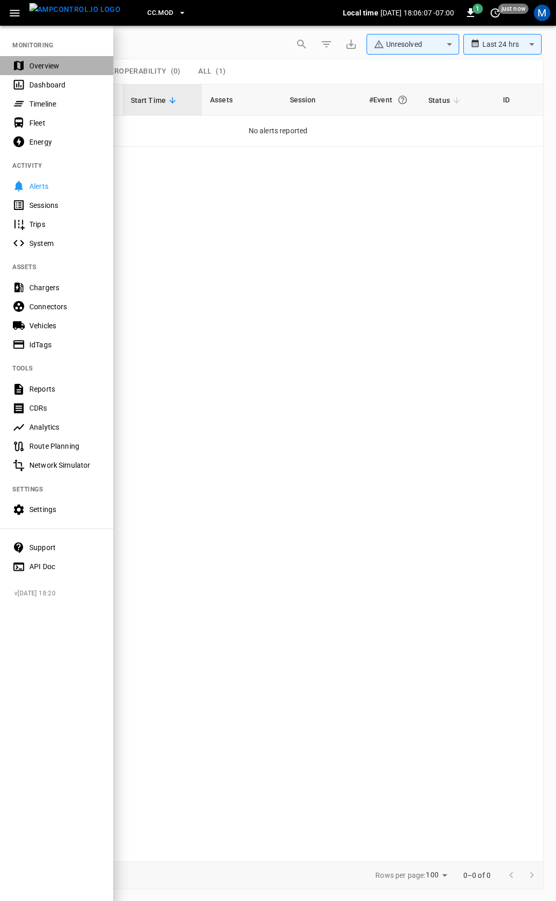
click at [57, 71] on div "Overview" at bounding box center [65, 66] width 72 height 10
